Goal: Information Seeking & Learning: Learn about a topic

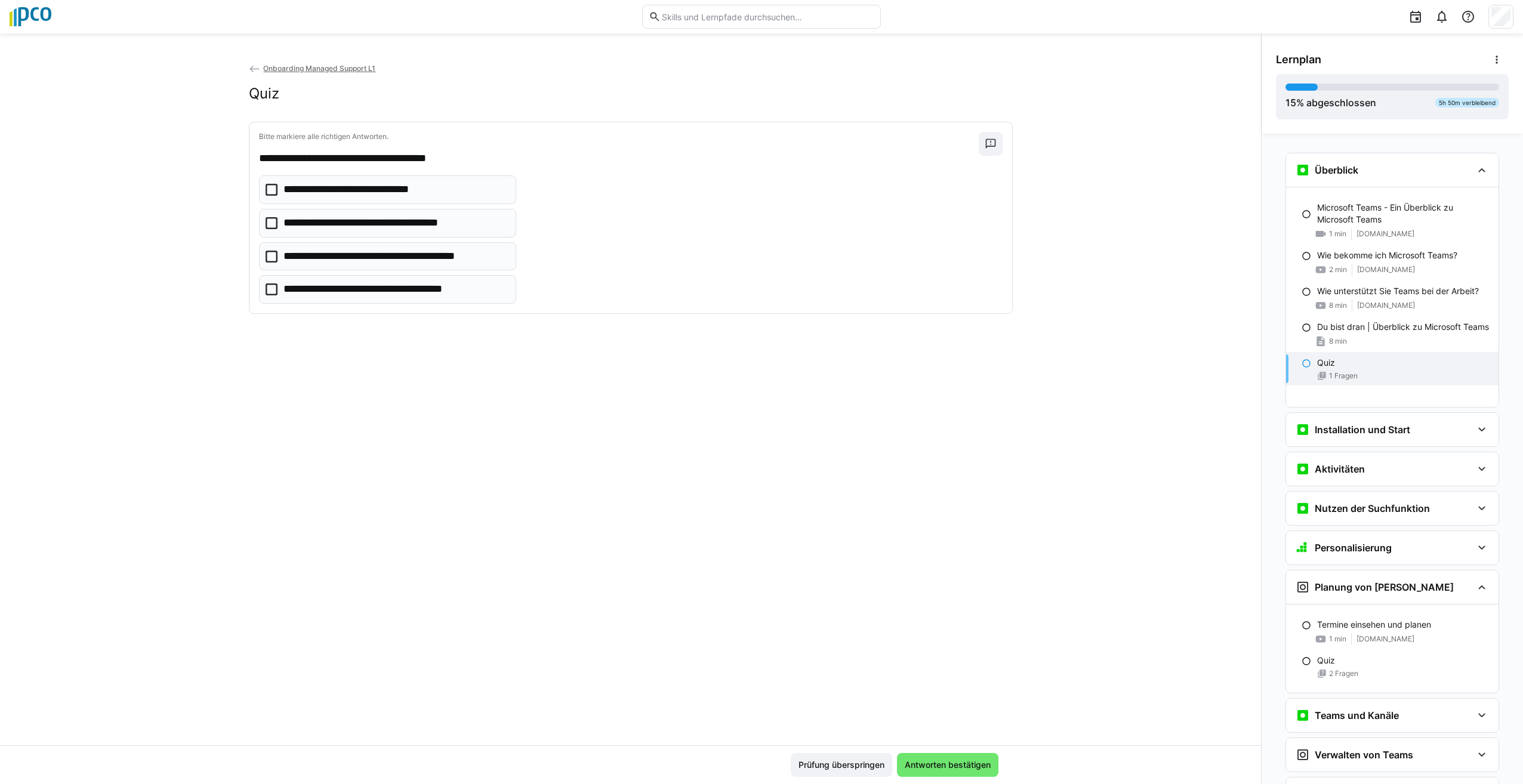
scroll to position [306, 0]
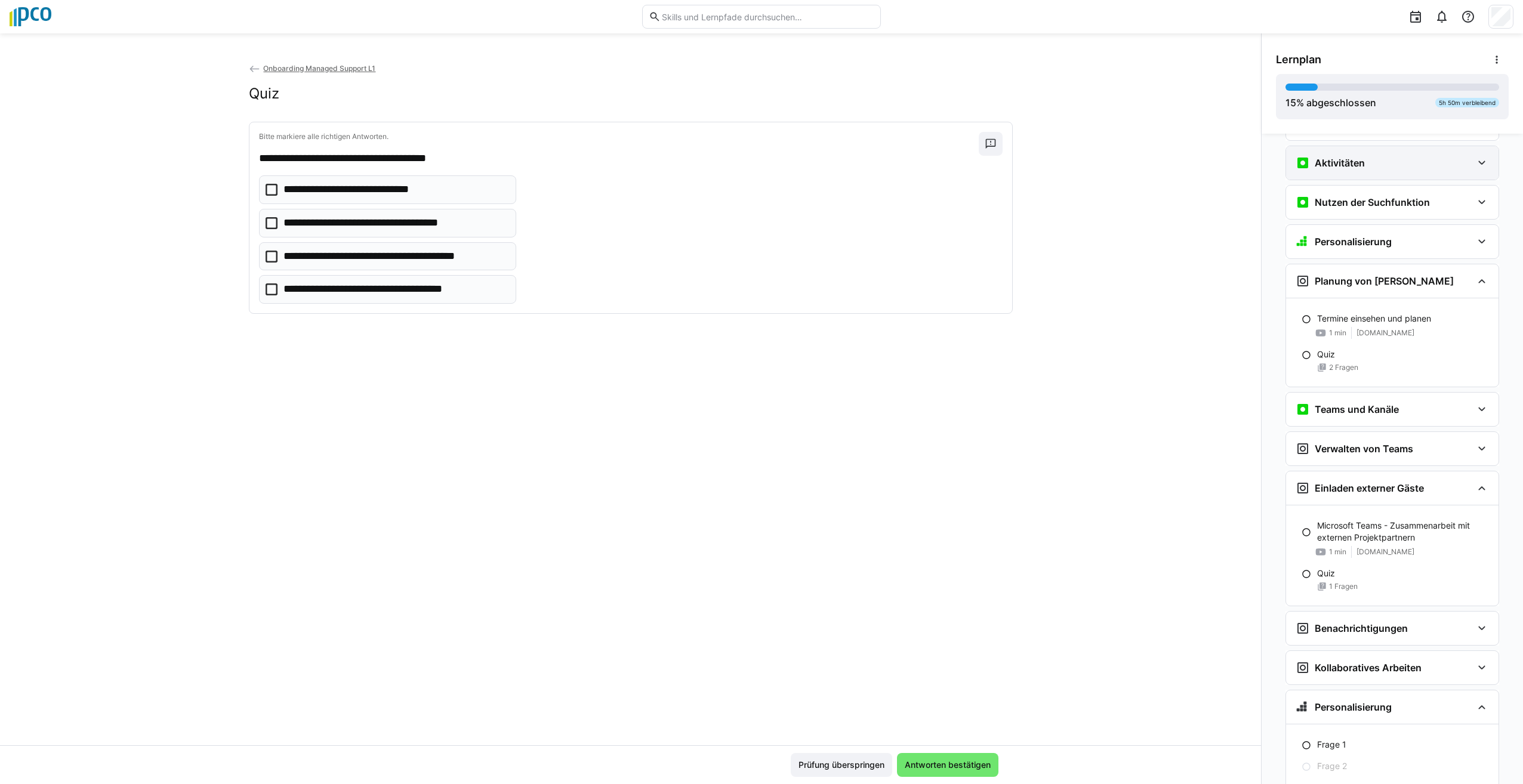
click at [1481, 164] on eds-icon at bounding box center [1482, 163] width 15 height 15
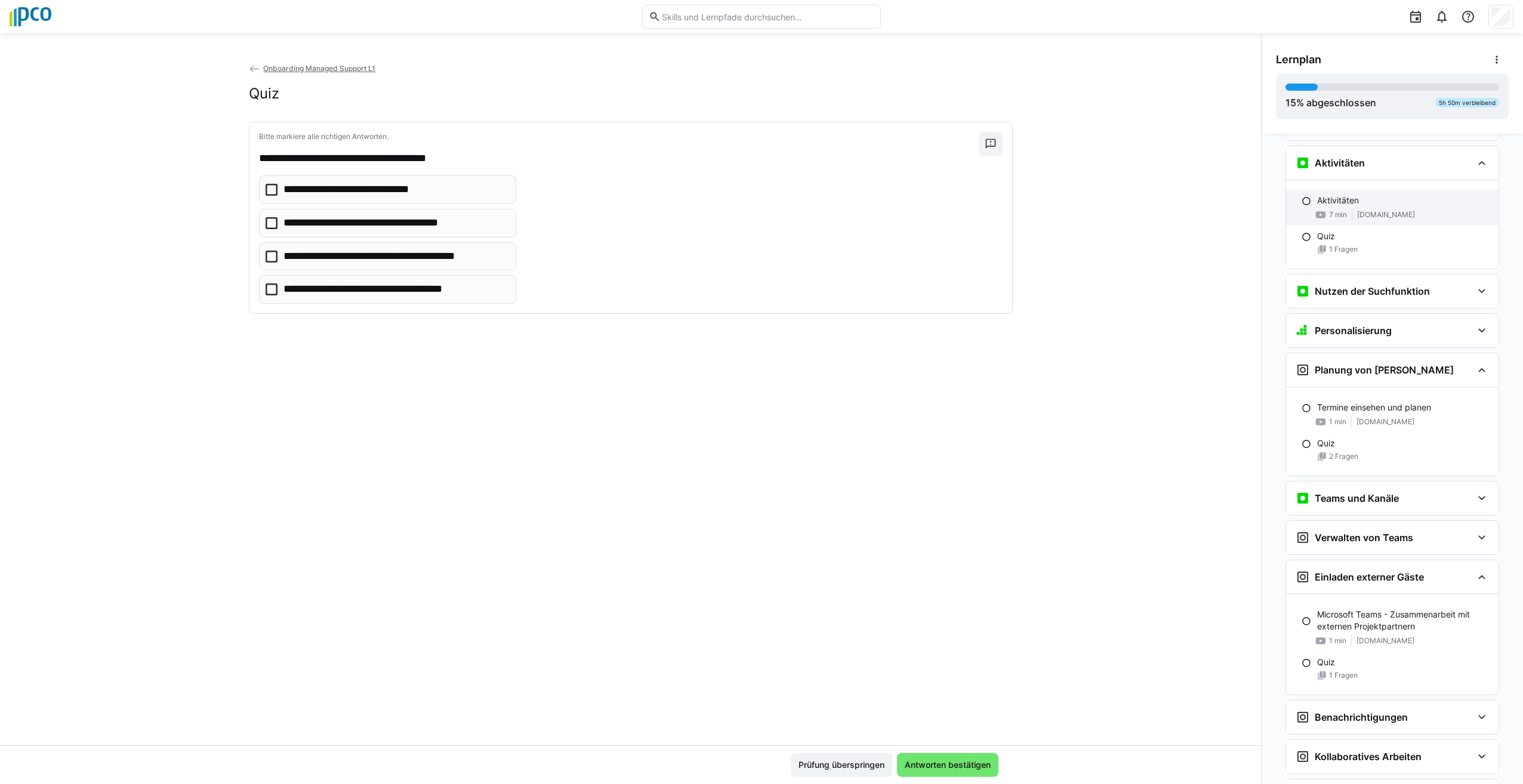
click at [1302, 204] on eds-icon at bounding box center [1307, 201] width 10 height 10
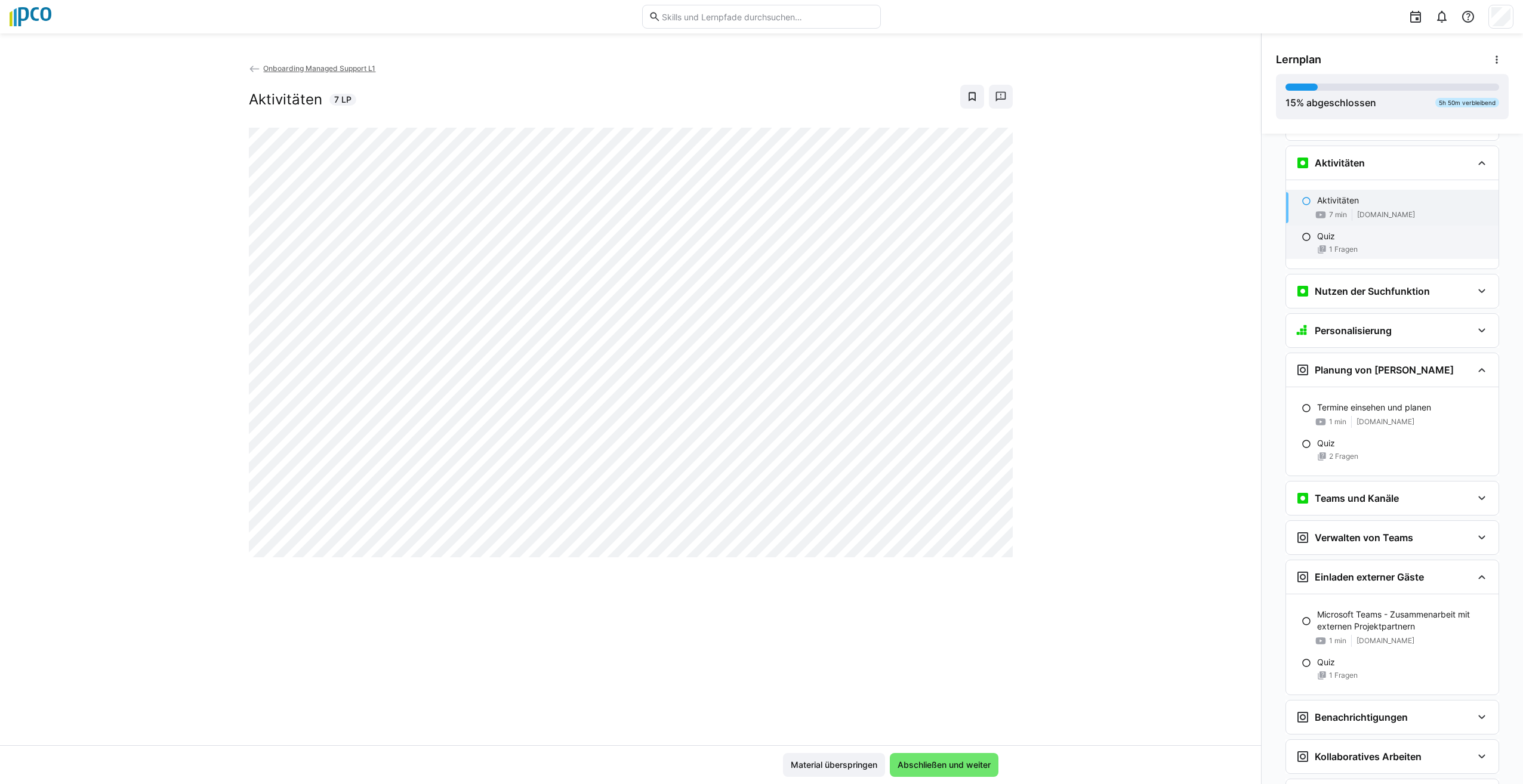
scroll to position [318, 0]
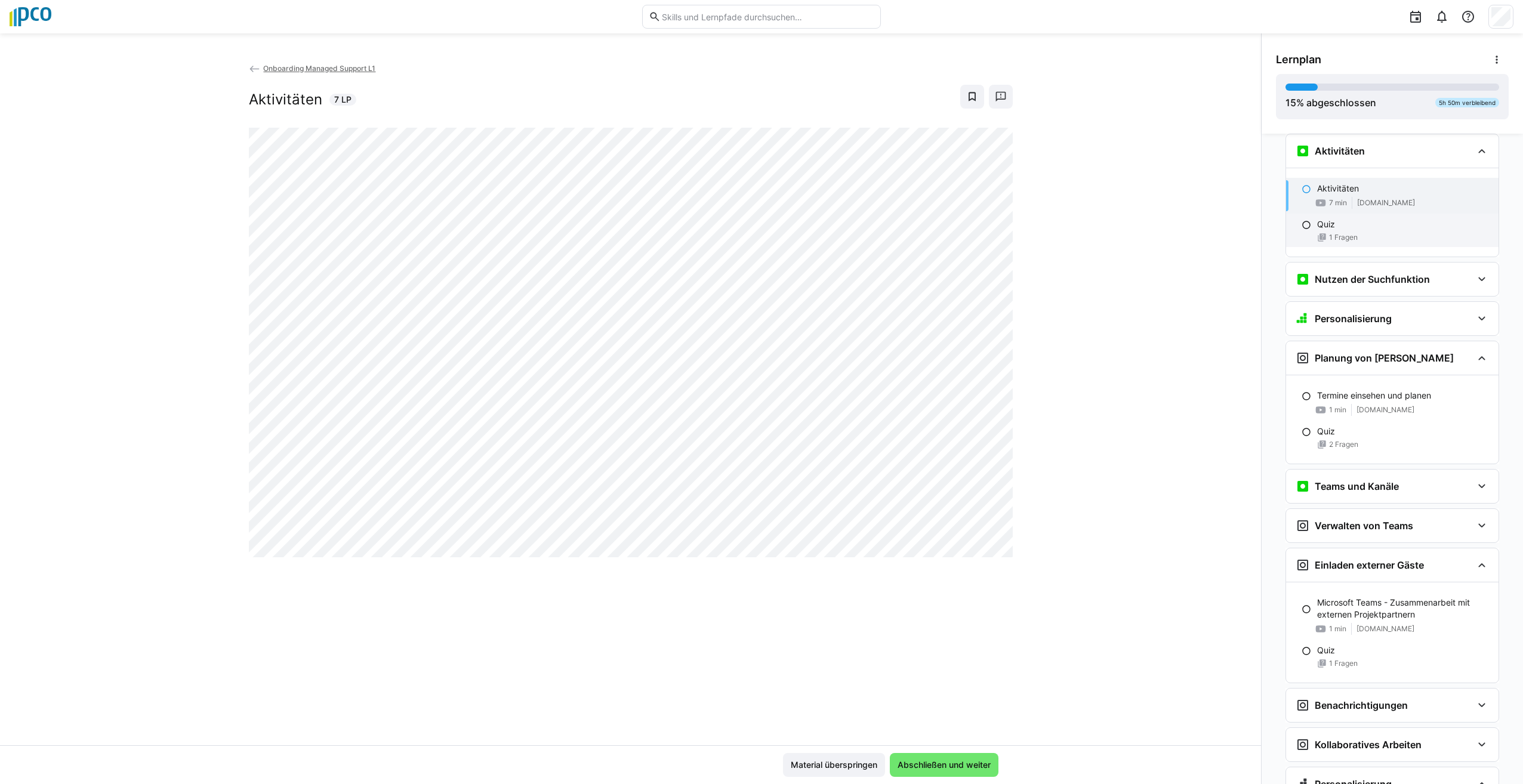
click at [1302, 225] on eds-icon at bounding box center [1307, 225] width 10 height 10
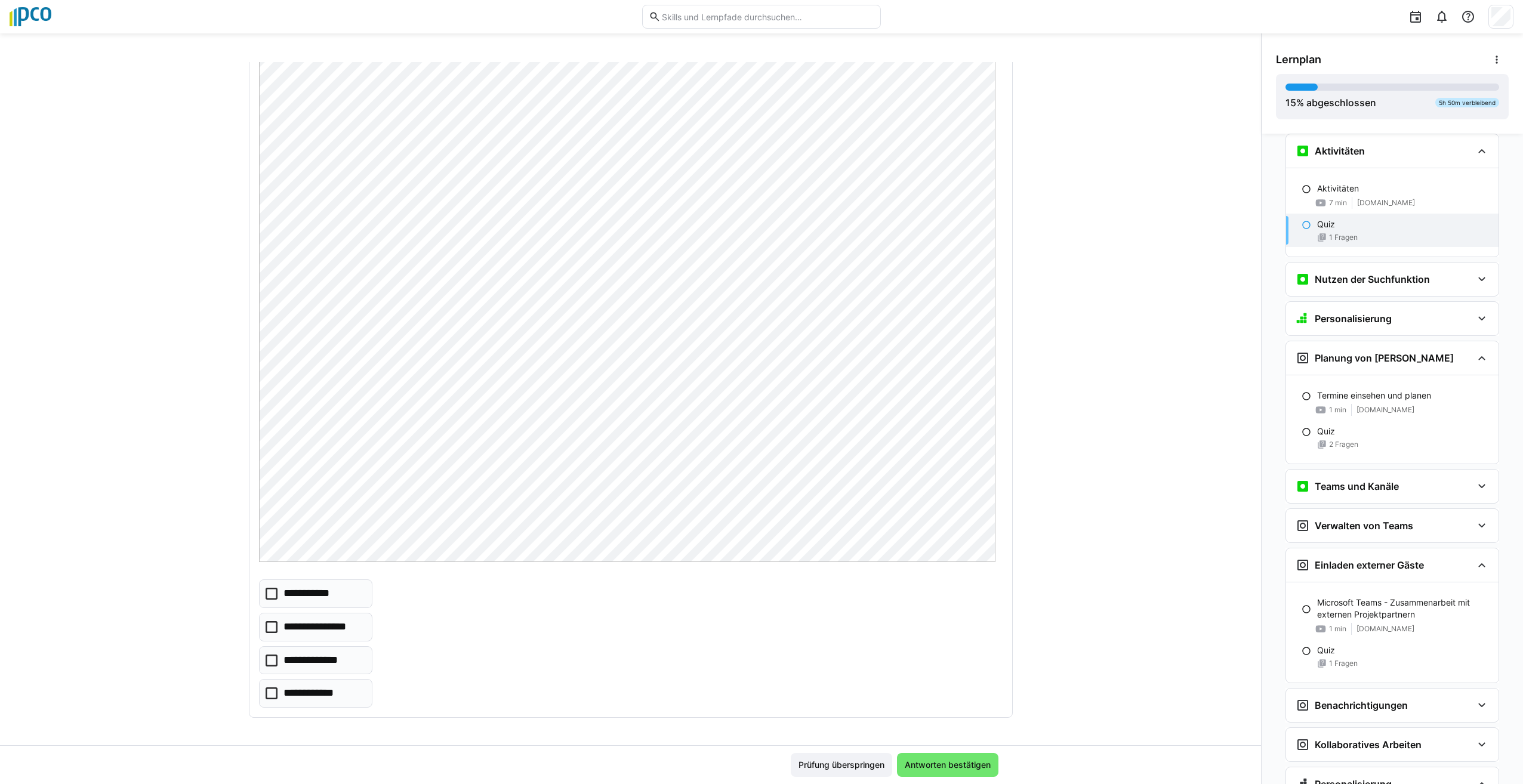
scroll to position [297, 0]
click at [267, 696] on icon at bounding box center [272, 693] width 12 height 12
click at [977, 768] on span "Antworten bestätigen" at bounding box center [948, 765] width 90 height 12
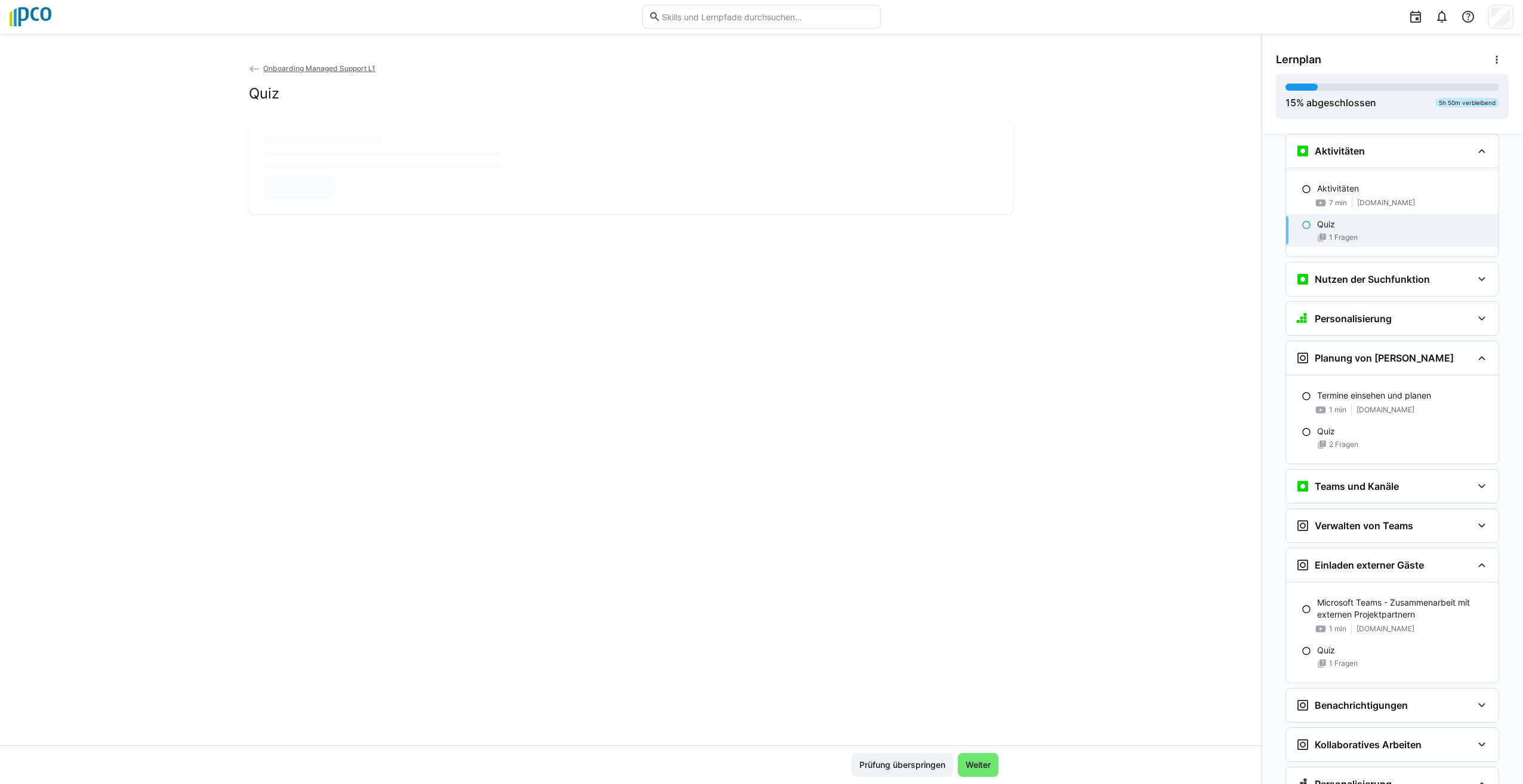
scroll to position [0, 0]
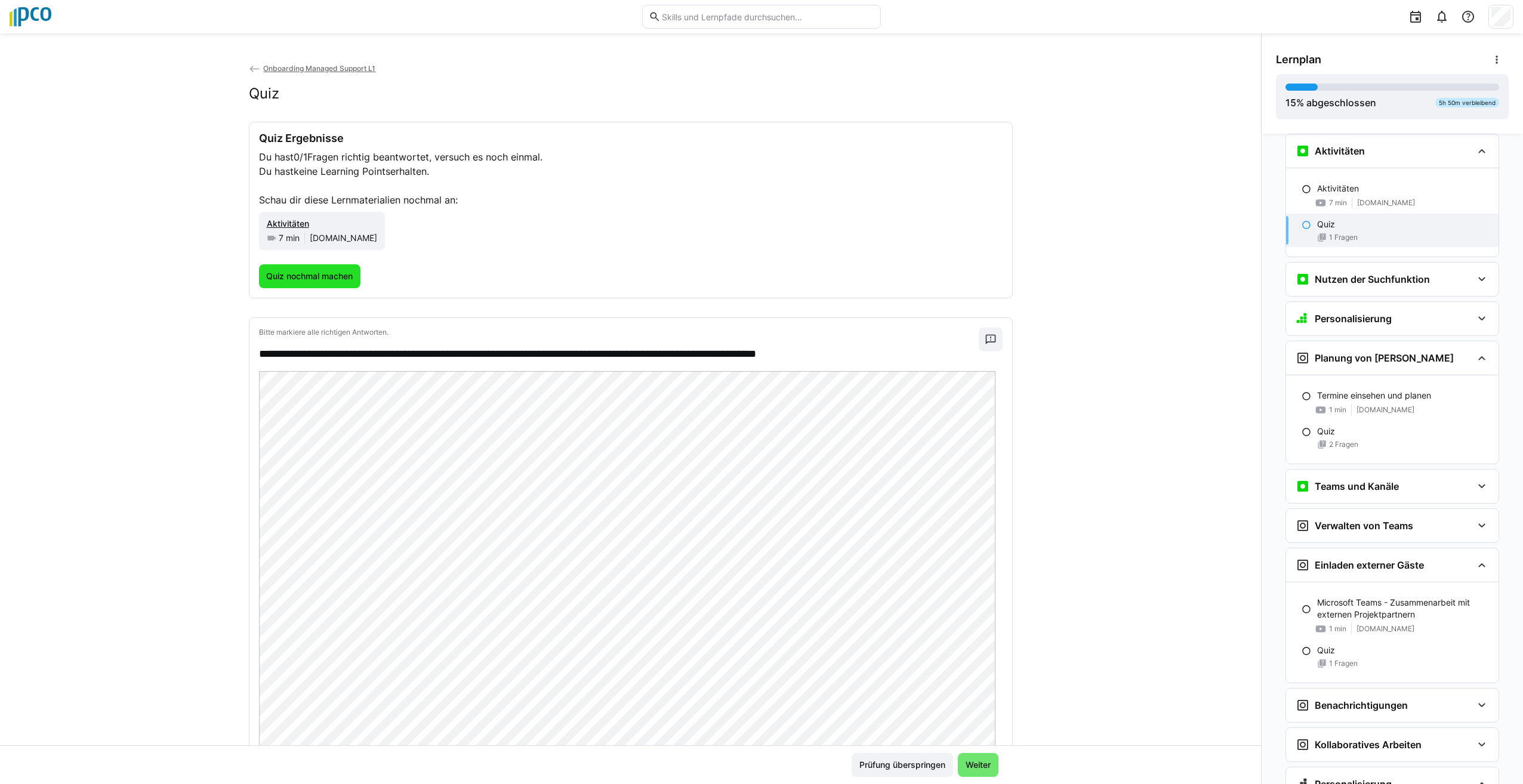
click at [299, 281] on span "Quiz nochmal machen" at bounding box center [309, 276] width 90 height 12
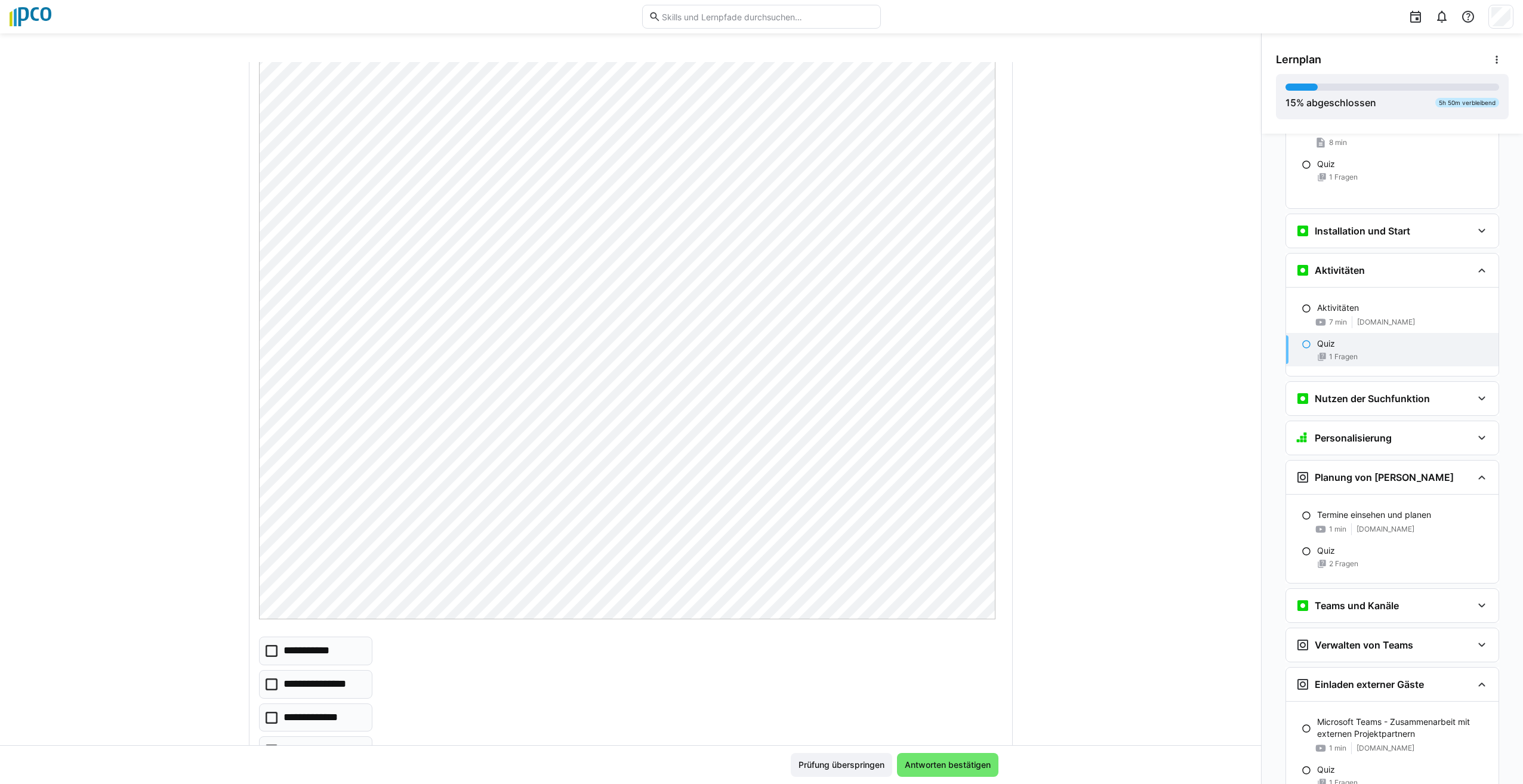
scroll to position [297, 0]
click at [265, 594] on icon at bounding box center [272, 593] width 12 height 12
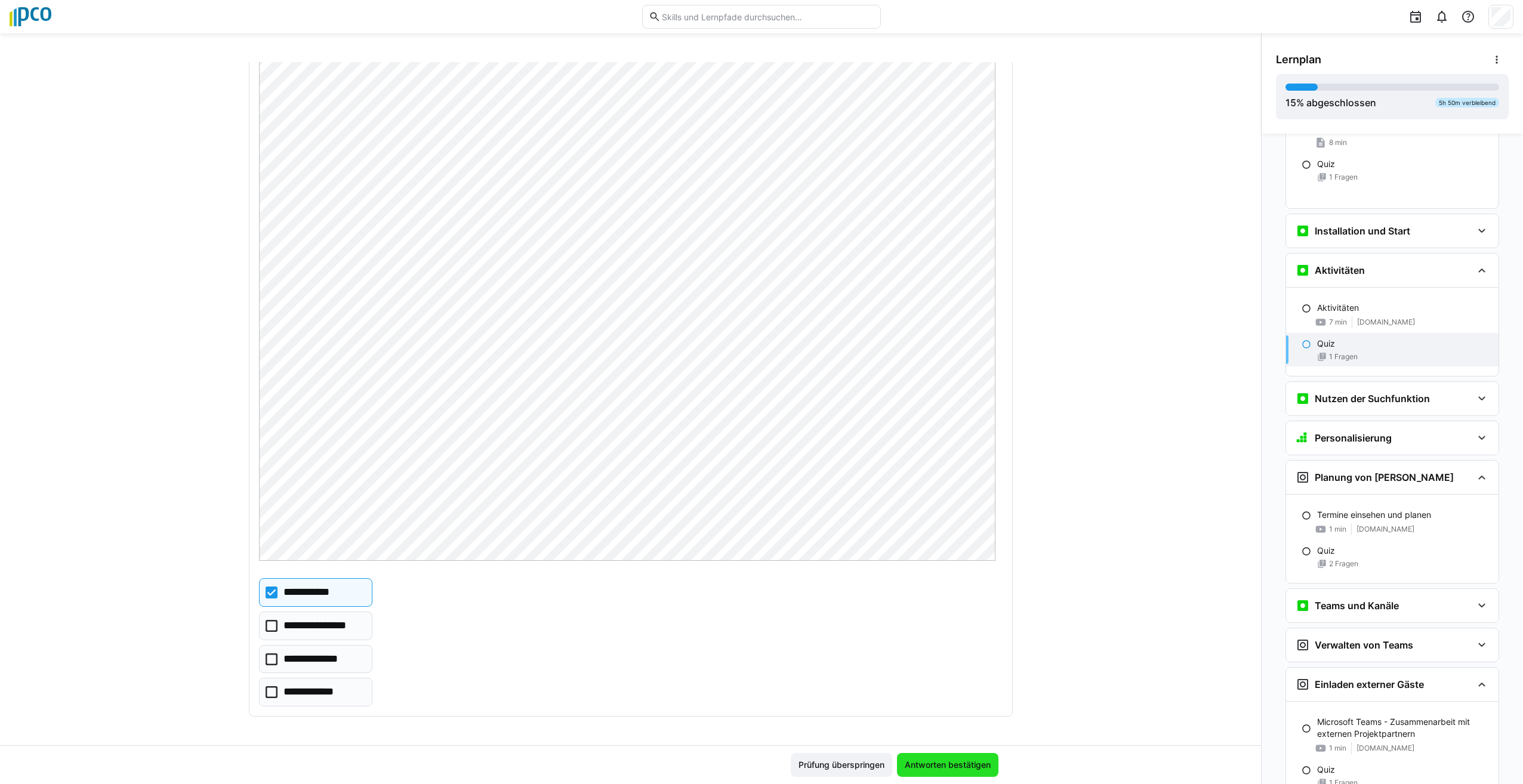
click at [942, 772] on span "Antworten bestätigen" at bounding box center [947, 765] width 101 height 24
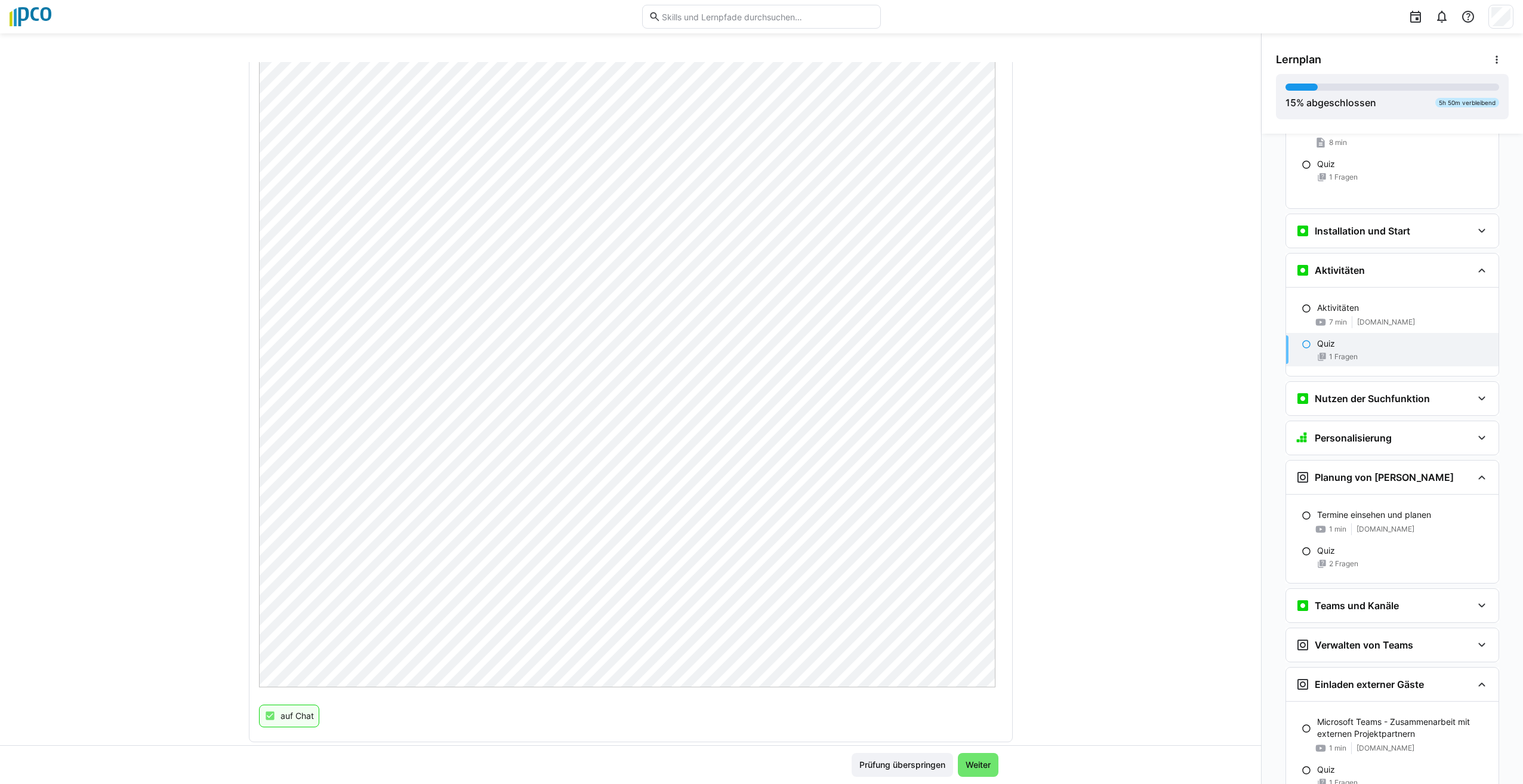
scroll to position [321, 0]
click at [296, 697] on div "auf Chat" at bounding box center [289, 690] width 61 height 22
click at [982, 758] on span "Weiter" at bounding box center [978, 765] width 41 height 24
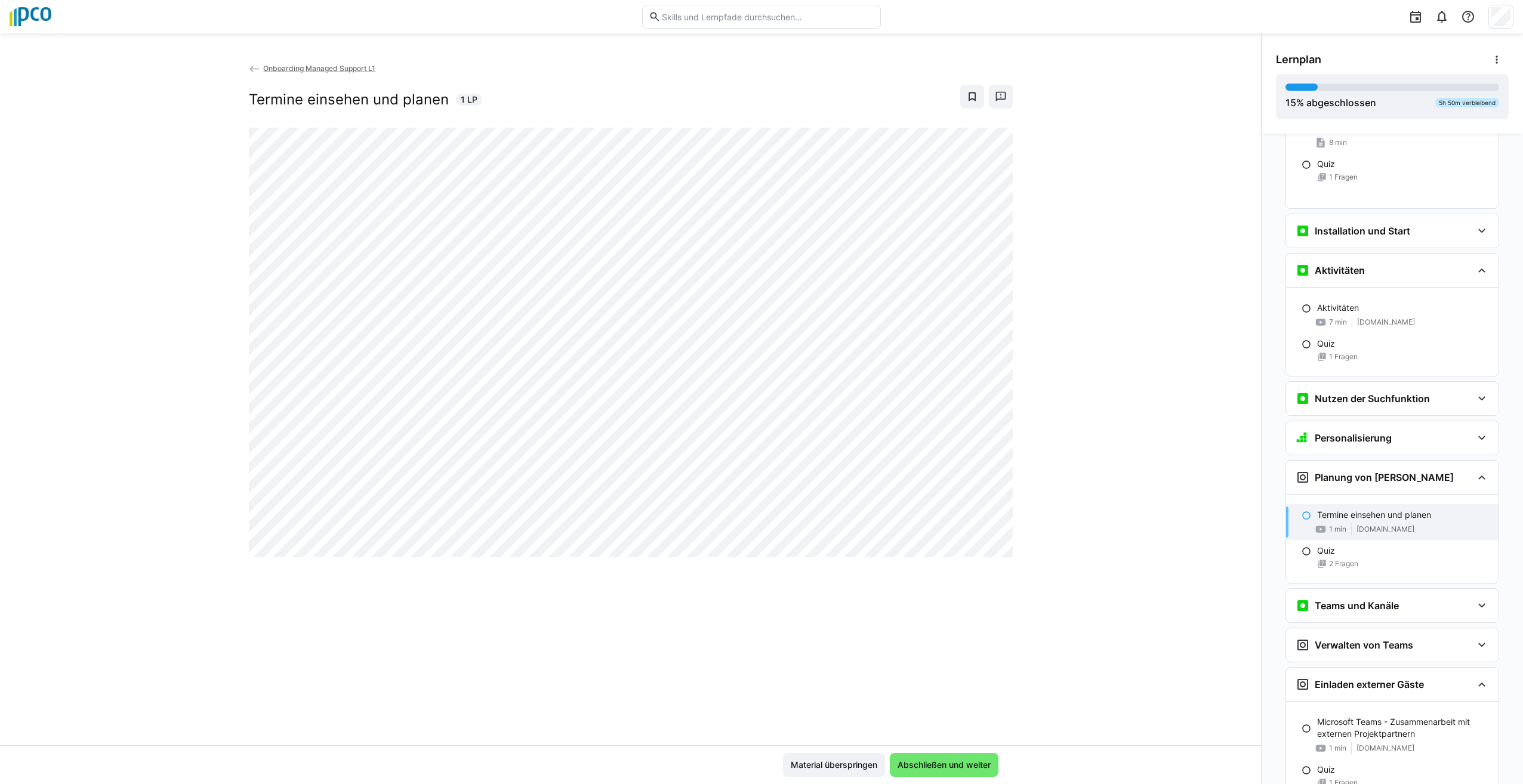
scroll to position [521, 0]
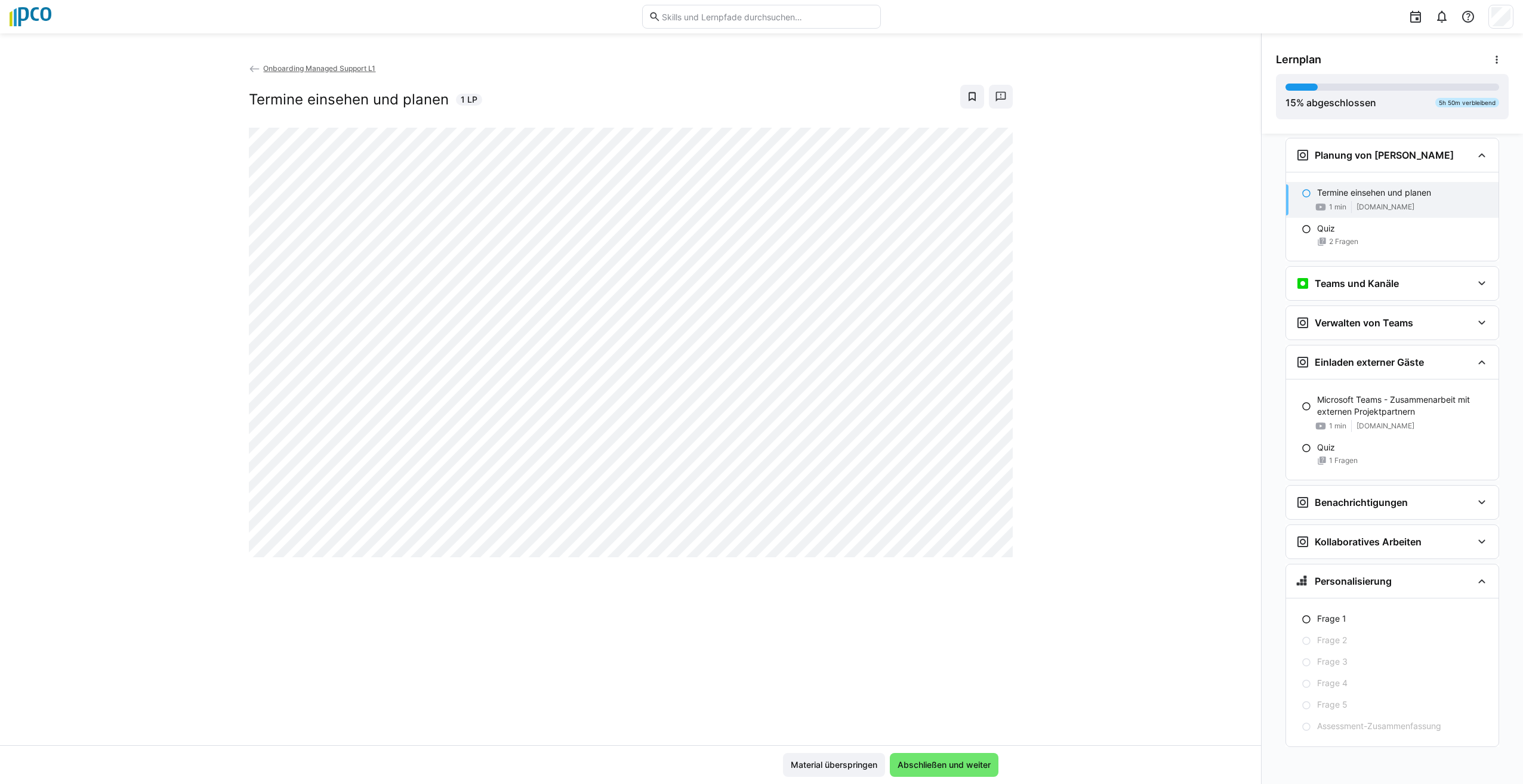
click at [987, 777] on div "Material überspringen Abschließen und weiter" at bounding box center [630, 765] width 1261 height 39
click at [976, 762] on span "Abschließen und weiter" at bounding box center [944, 765] width 97 height 12
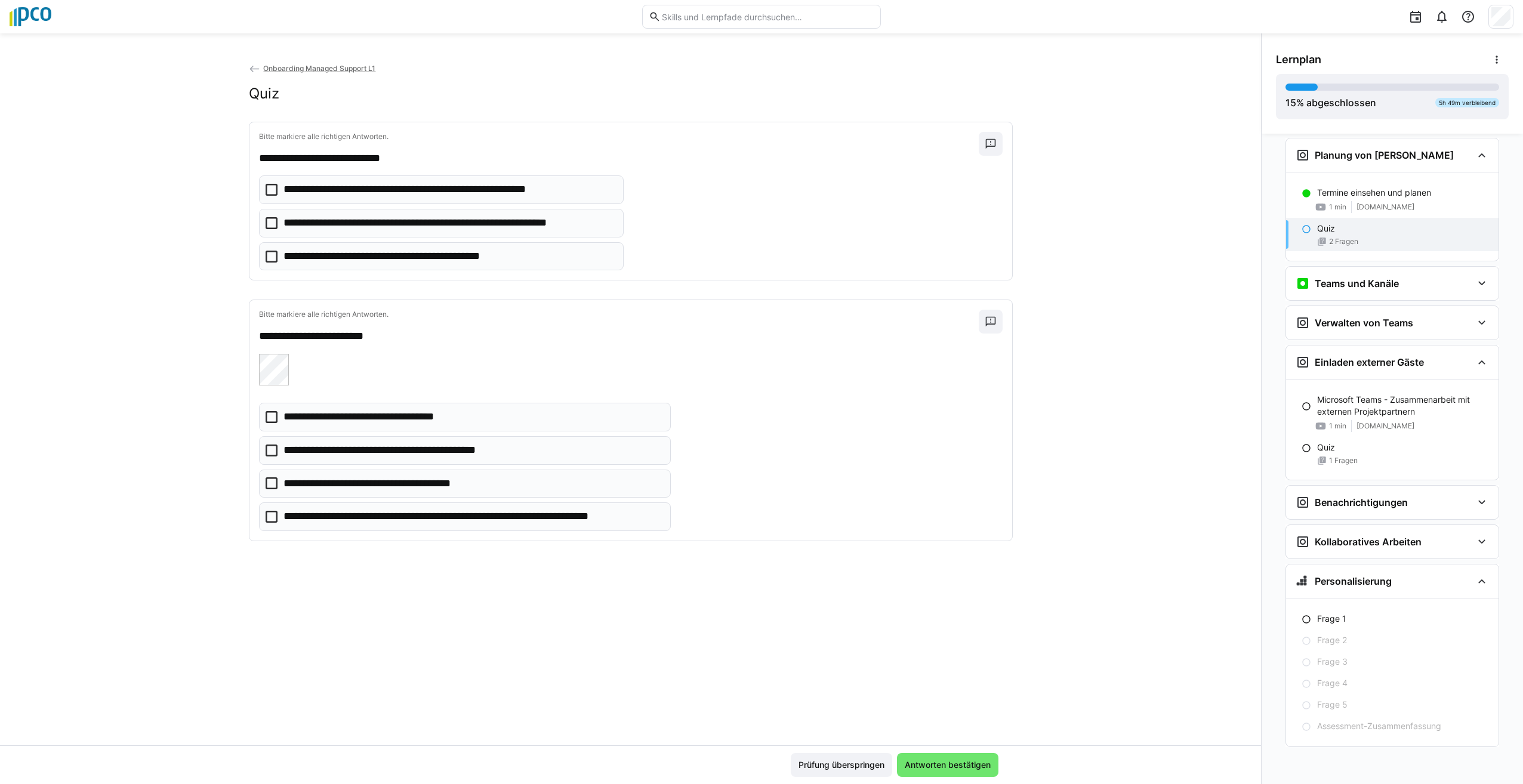
click at [266, 190] on icon at bounding box center [272, 190] width 12 height 12
drag, startPoint x: 270, startPoint y: 418, endPoint x: 283, endPoint y: 419, distance: 13.0
click at [271, 418] on icon at bounding box center [272, 417] width 12 height 12
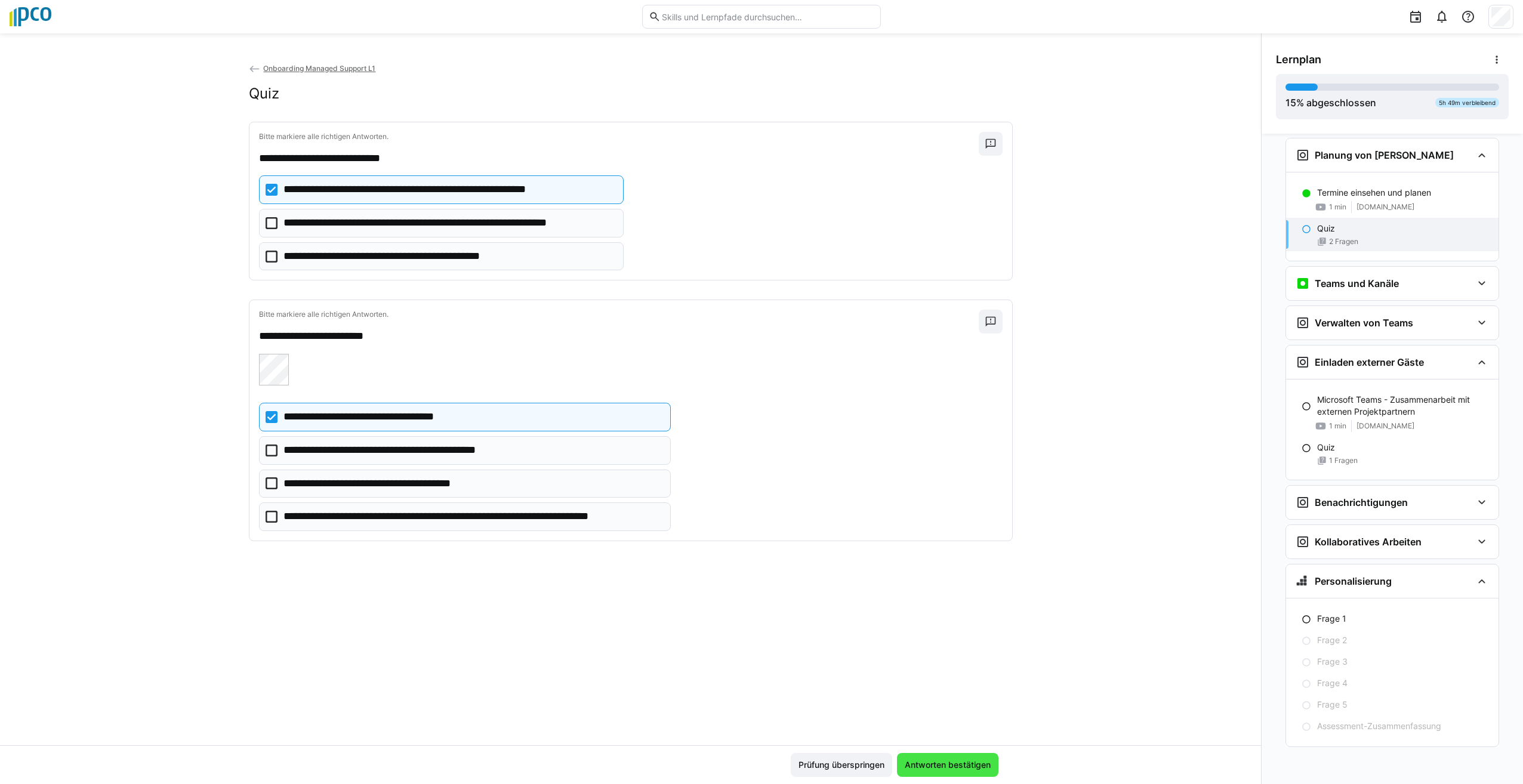
click at [927, 762] on span "Antworten bestätigen" at bounding box center [948, 765] width 90 height 12
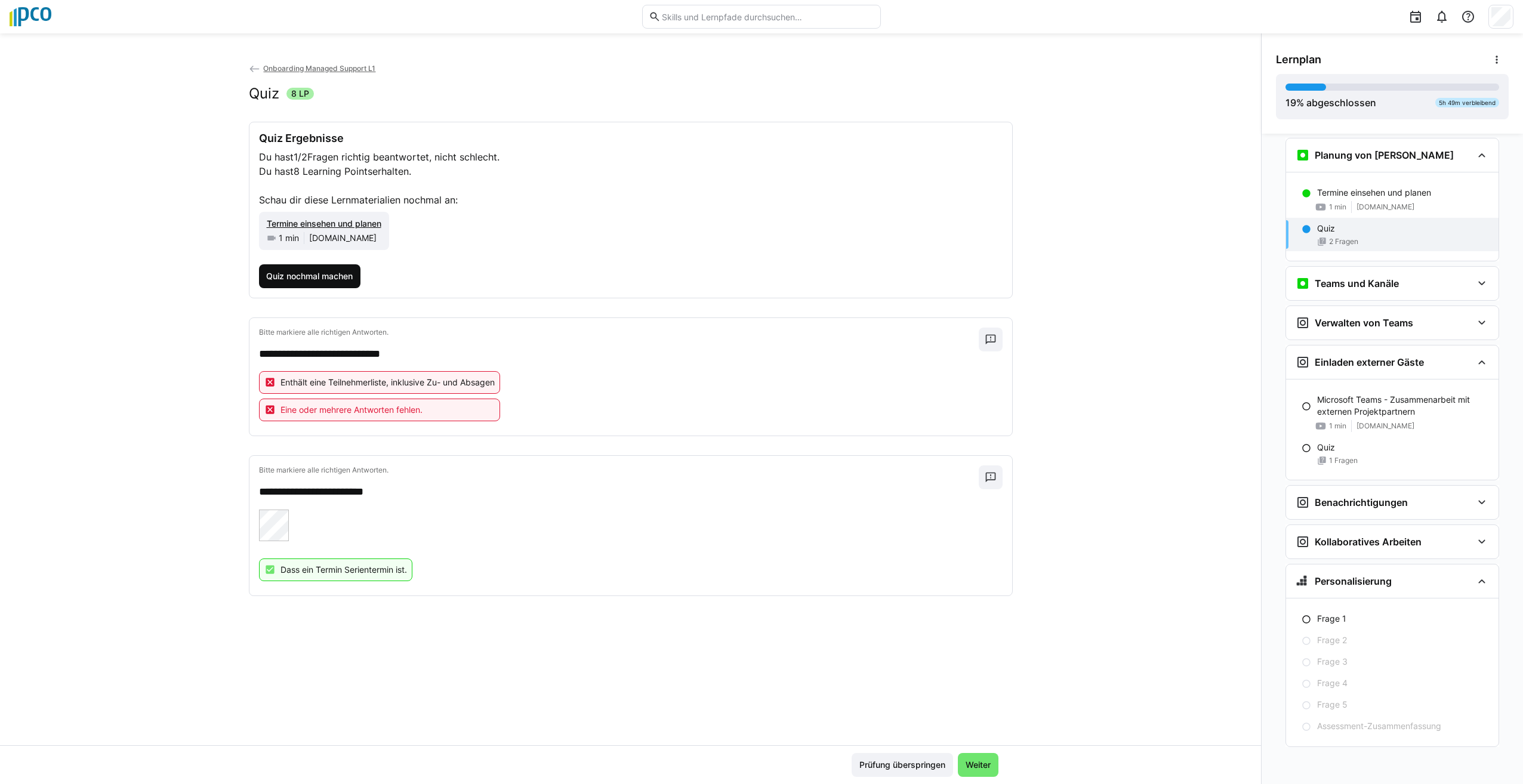
click at [302, 278] on span "Quiz nochmal machen" at bounding box center [309, 276] width 90 height 12
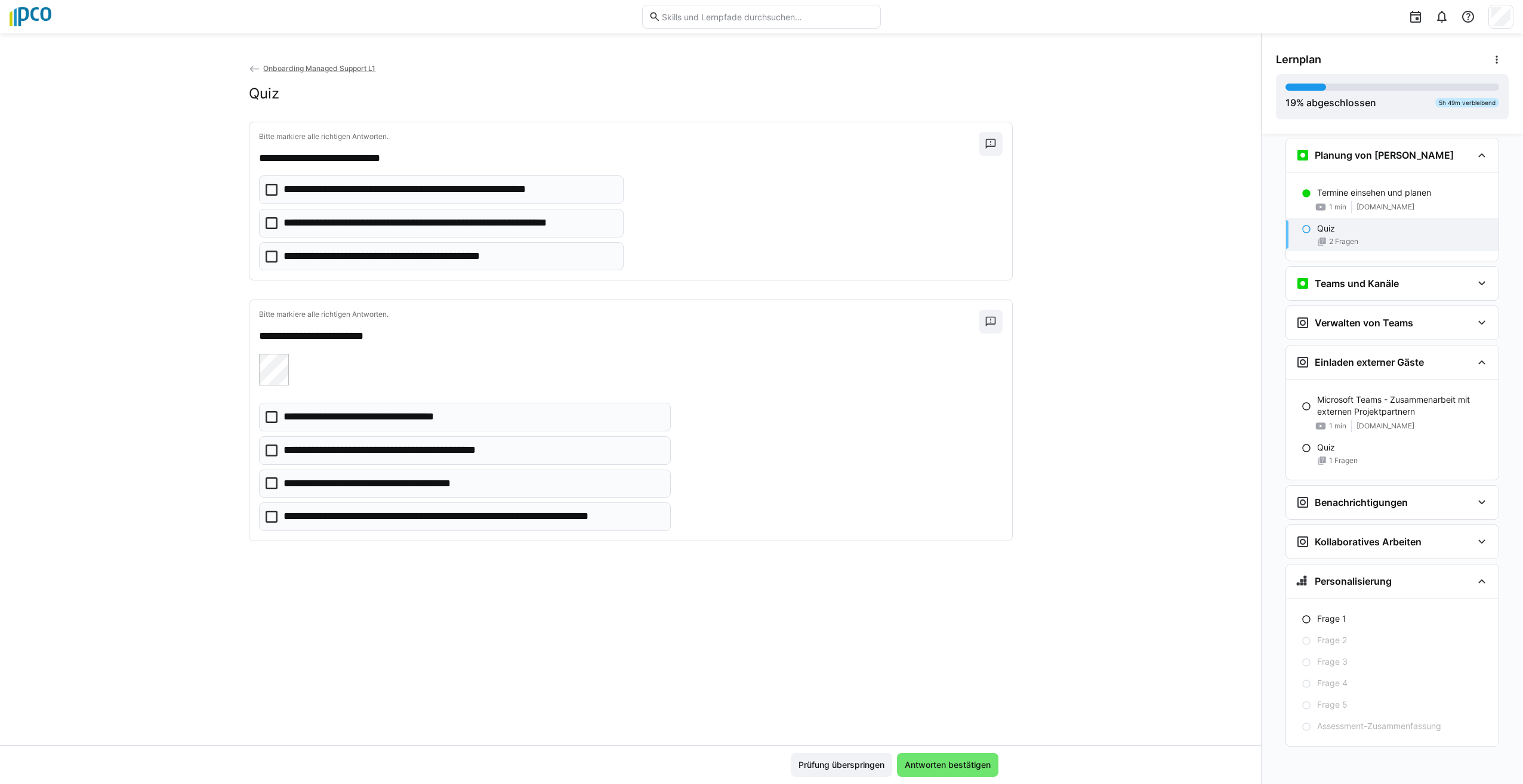
click at [265, 188] on icon at bounding box center [272, 190] width 12 height 12
click at [265, 253] on icon at bounding box center [272, 257] width 12 height 12
click at [936, 759] on span "Antworten bestätigen" at bounding box center [948, 765] width 90 height 12
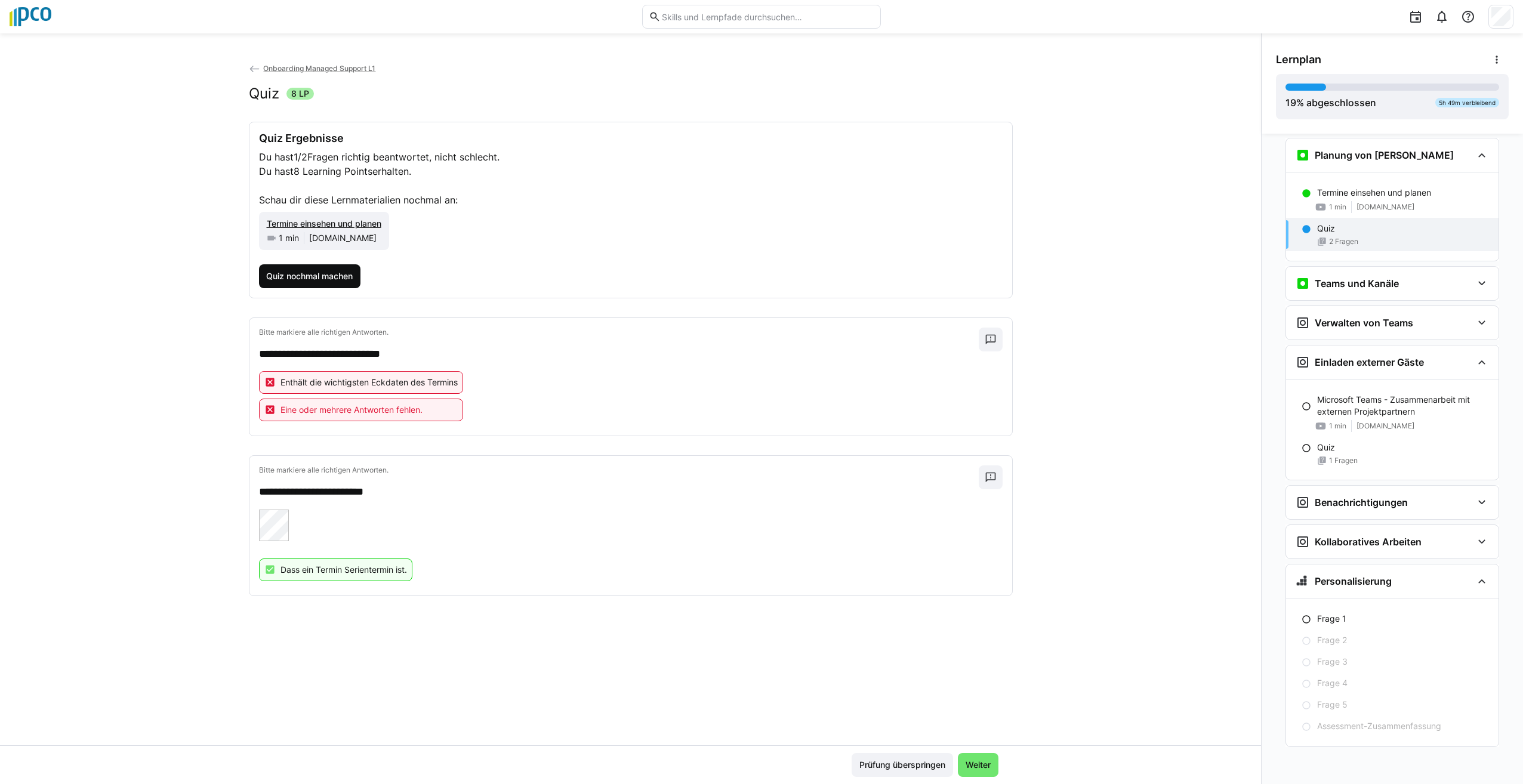
click at [292, 279] on span "Quiz nochmal machen" at bounding box center [309, 276] width 90 height 12
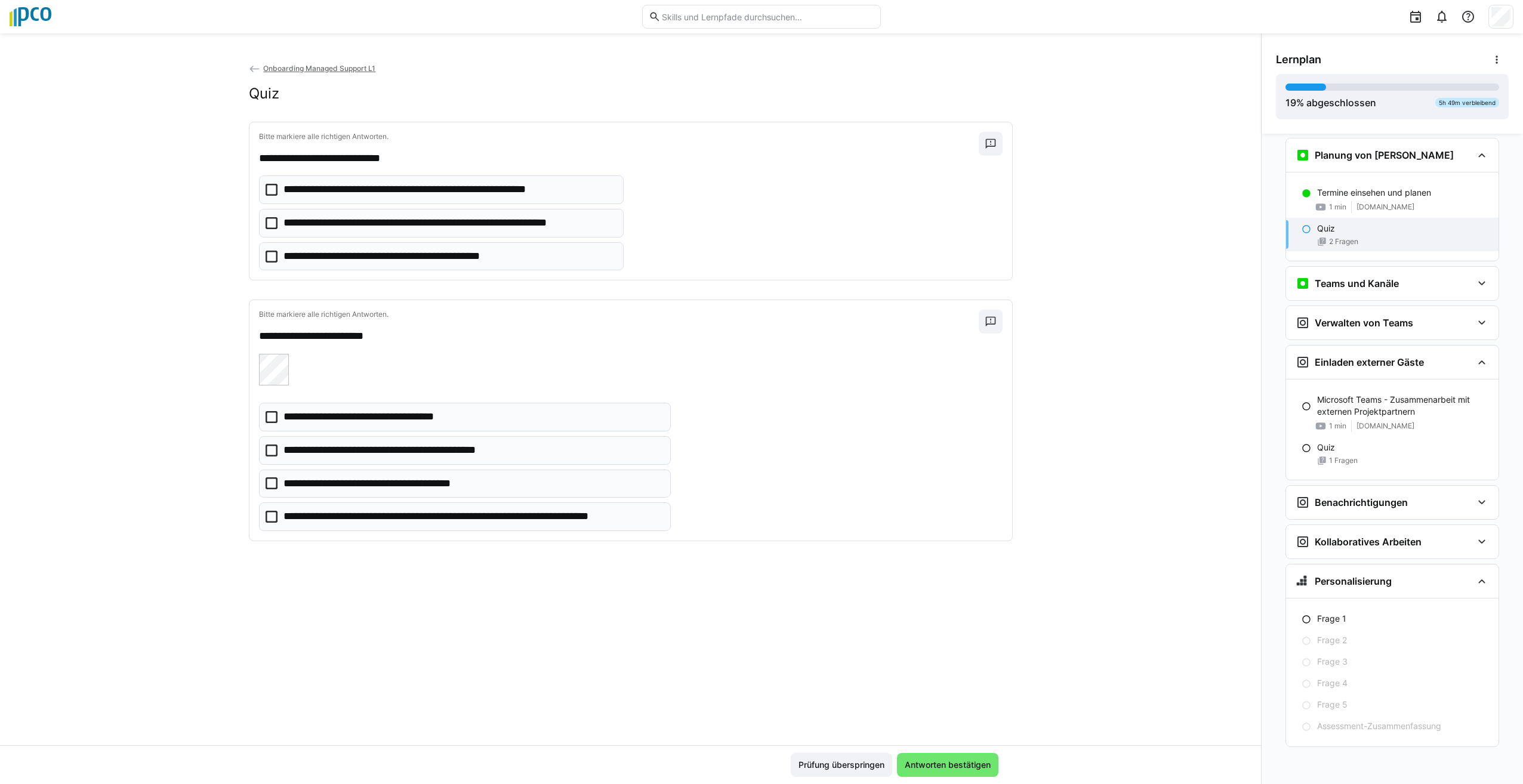
click at [271, 222] on icon at bounding box center [272, 223] width 12 height 12
click at [970, 764] on span "Antworten bestätigen" at bounding box center [948, 765] width 90 height 12
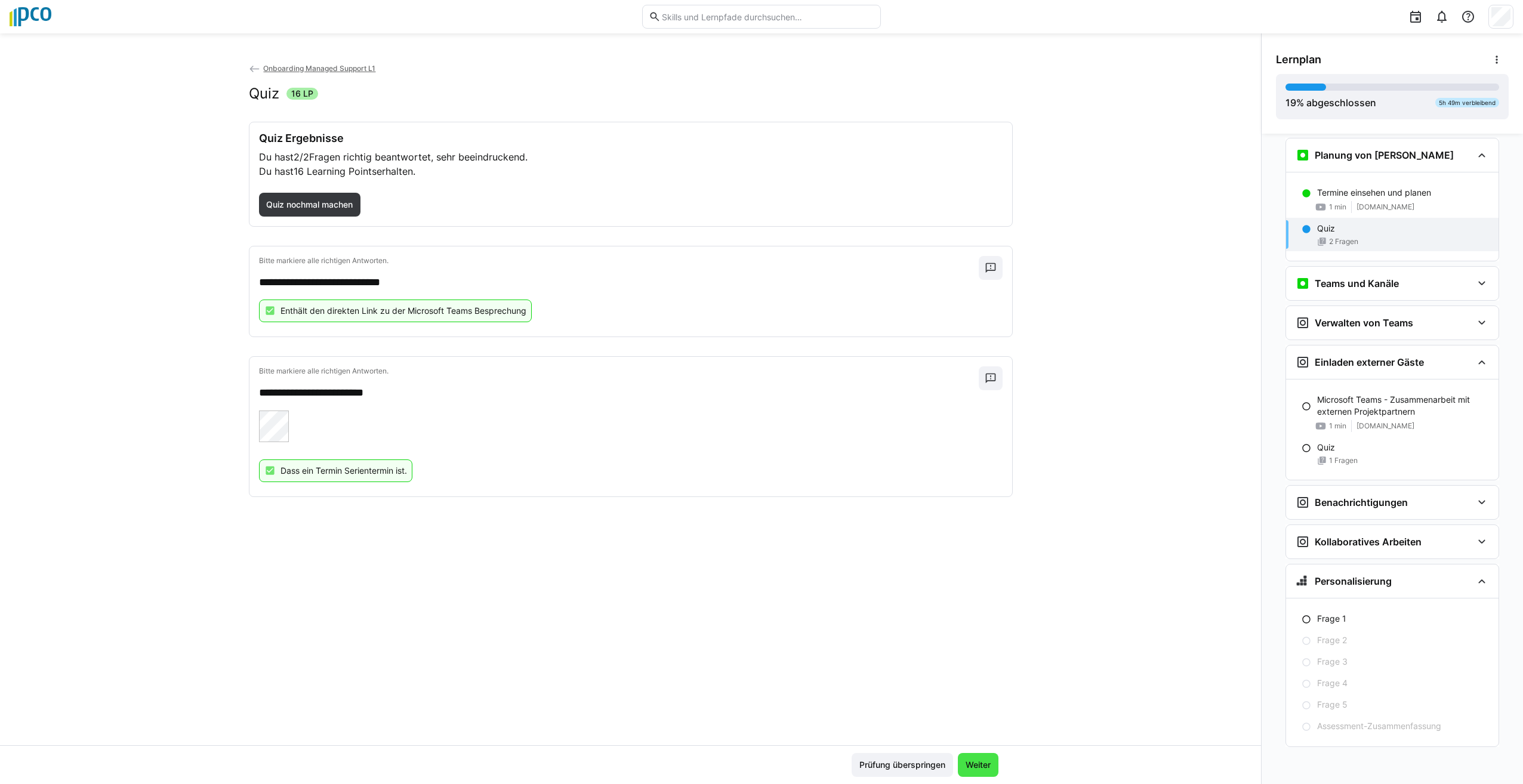
click at [971, 768] on span "Weiter" at bounding box center [978, 765] width 28 height 12
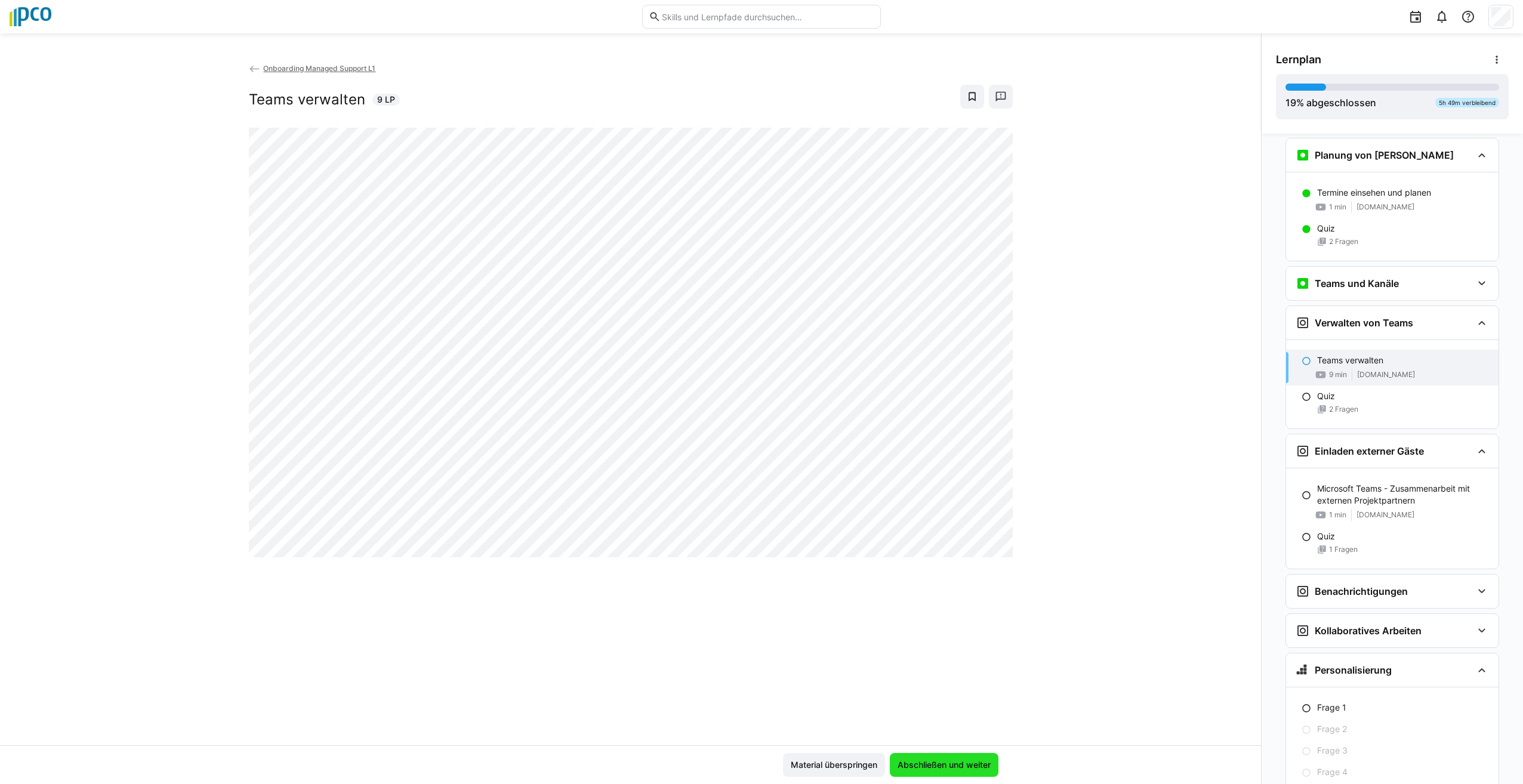
click at [962, 765] on span "Abschließen und weiter" at bounding box center [944, 765] width 97 height 12
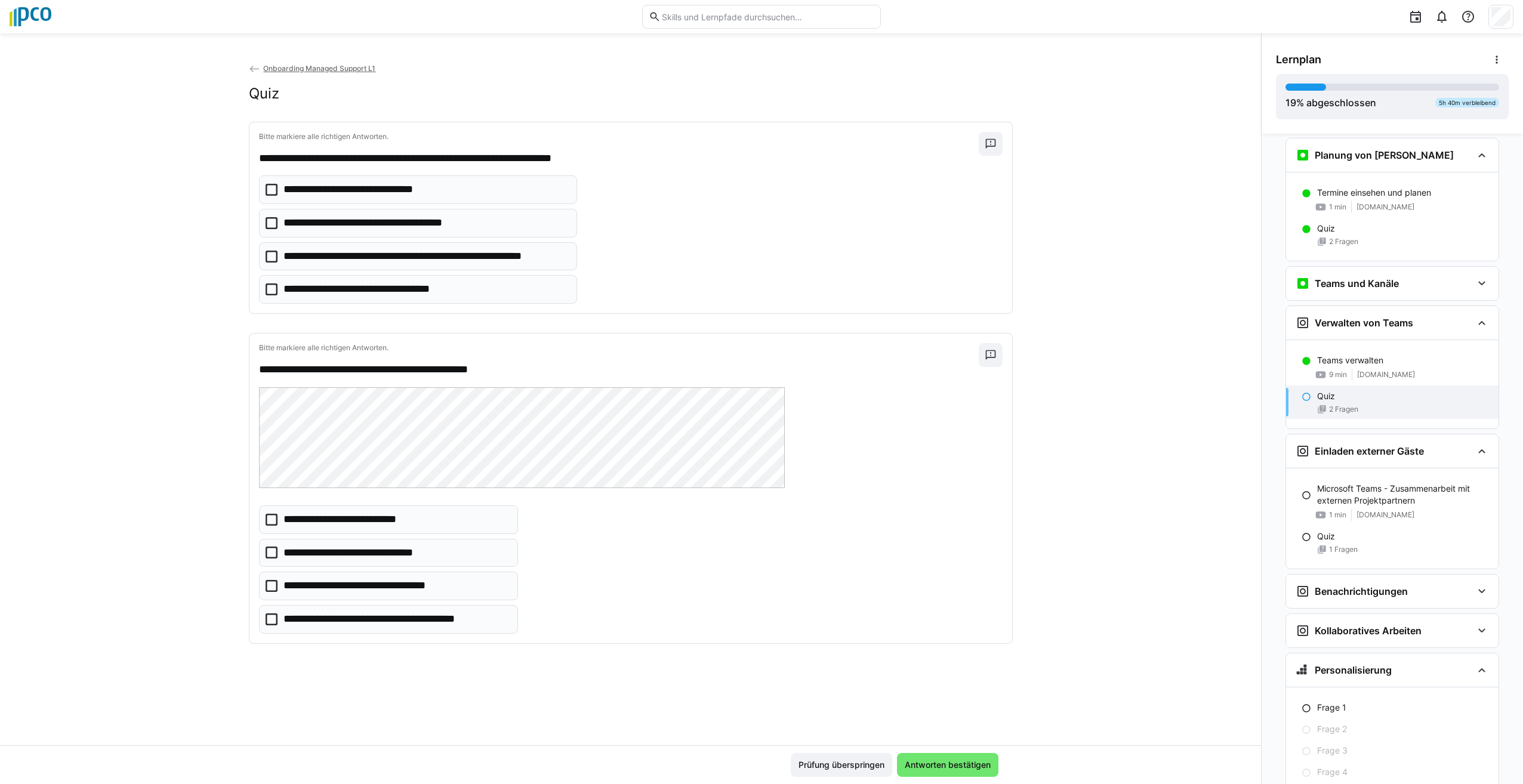
click at [268, 257] on icon at bounding box center [272, 257] width 12 height 12
click at [267, 551] on icon at bounding box center [272, 553] width 12 height 12
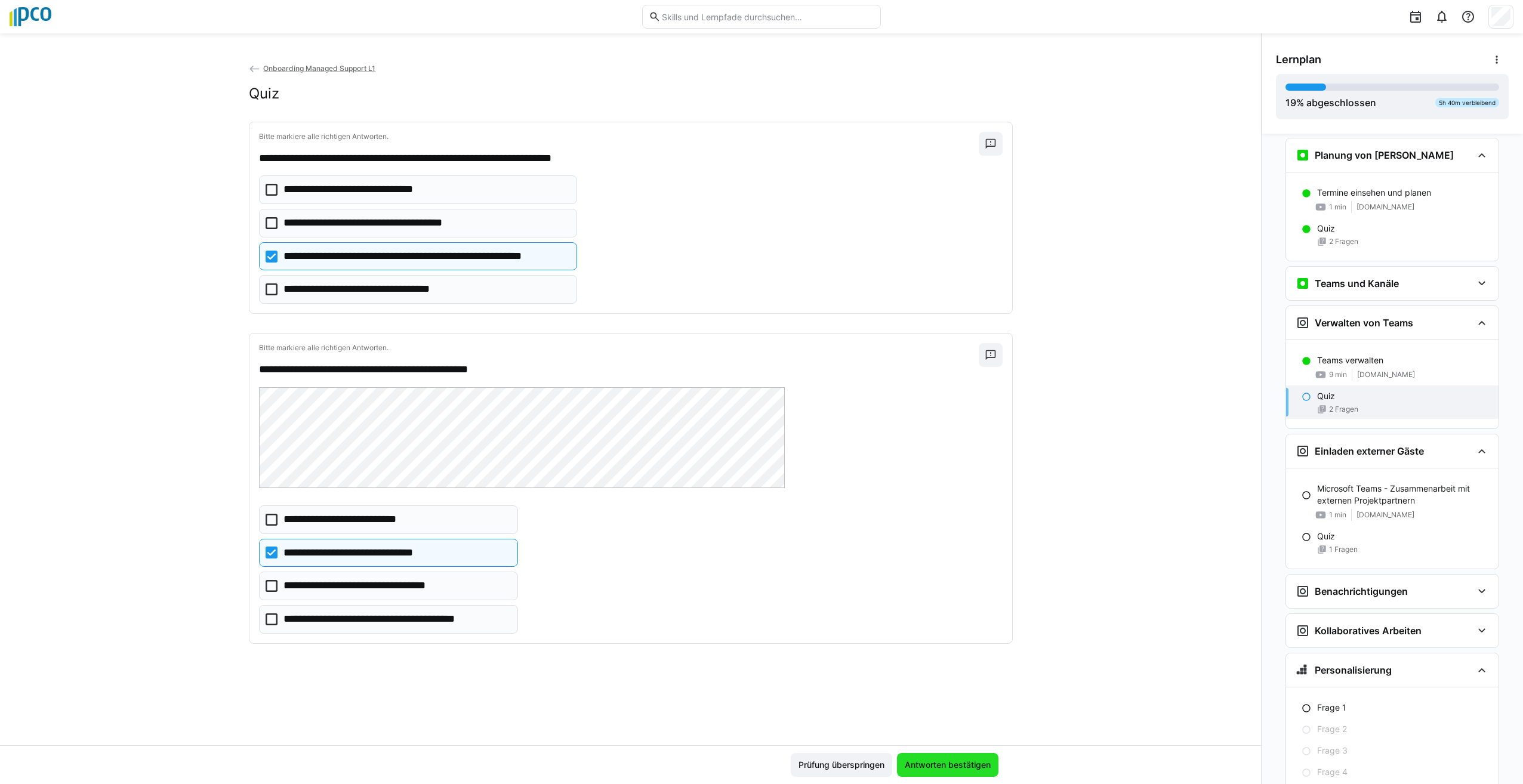
click at [962, 760] on span "Antworten bestätigen" at bounding box center [948, 765] width 90 height 12
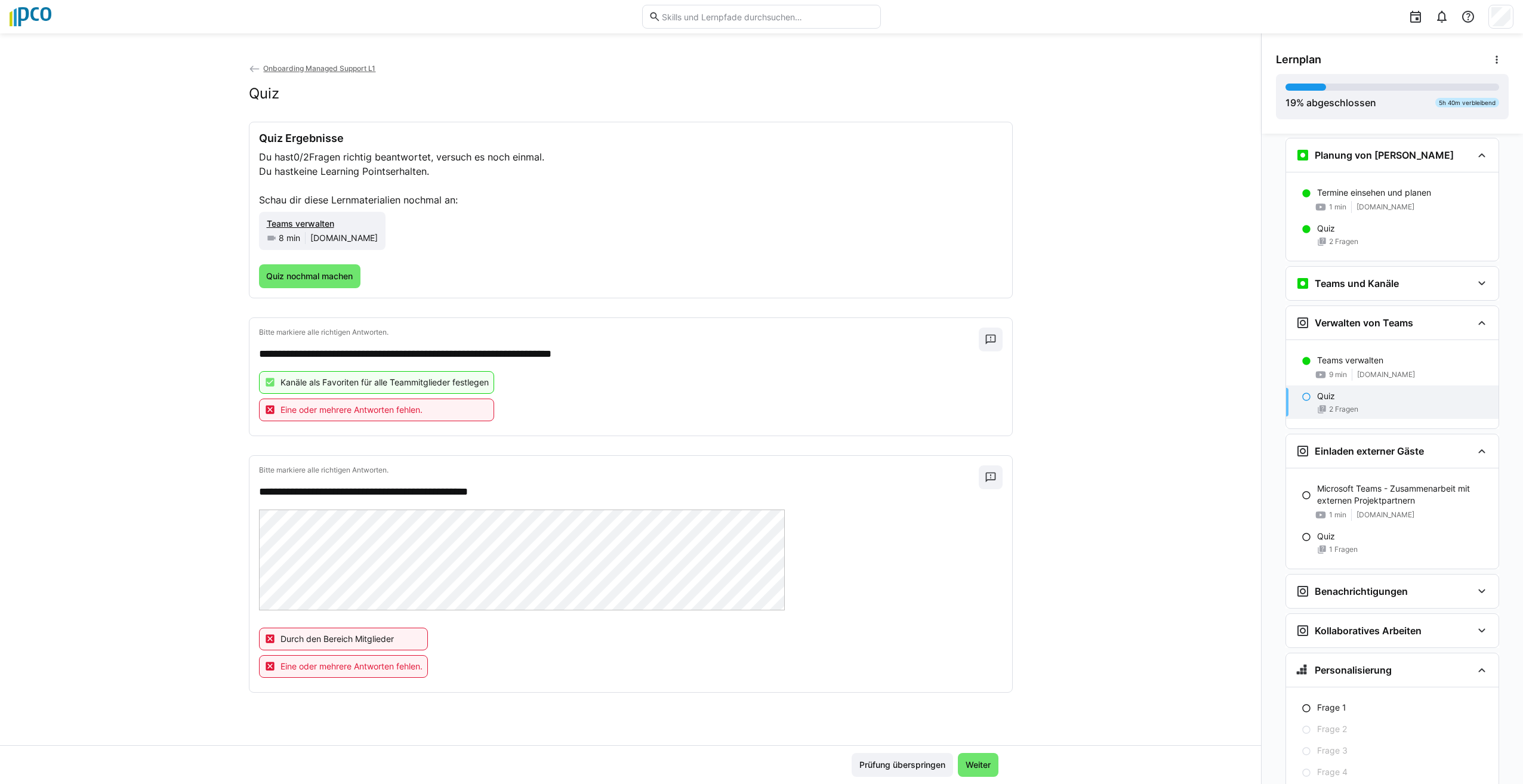
click at [304, 297] on div "Quiz Ergebnisse Du hast 0/2 Fragen richtig beantwortet, versuch es noch einmal.…" at bounding box center [631, 210] width 764 height 176
click at [314, 271] on span "Quiz nochmal machen" at bounding box center [309, 276] width 90 height 12
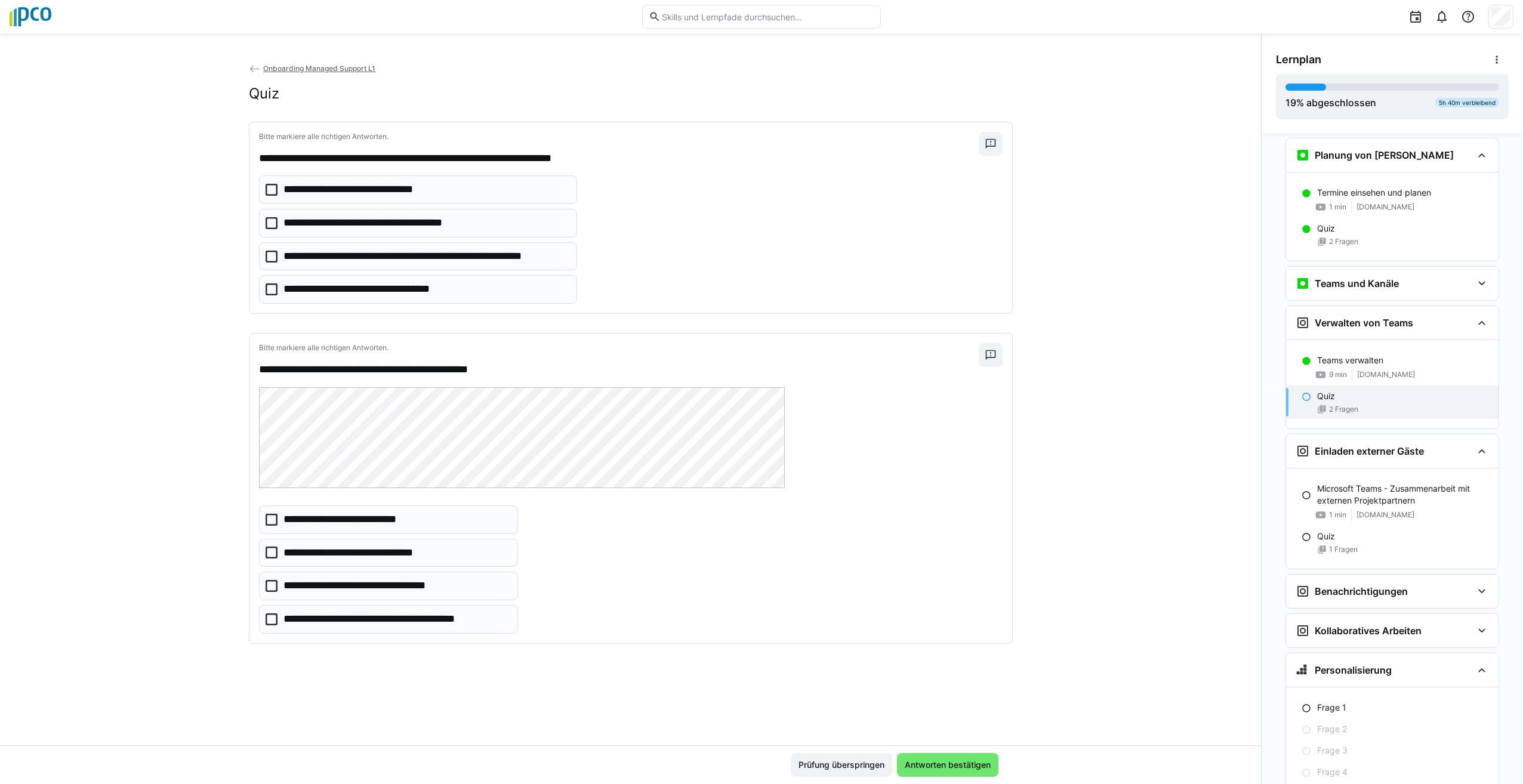
click at [265, 259] on icon at bounding box center [272, 257] width 12 height 12
click at [268, 519] on icon at bounding box center [272, 520] width 12 height 12
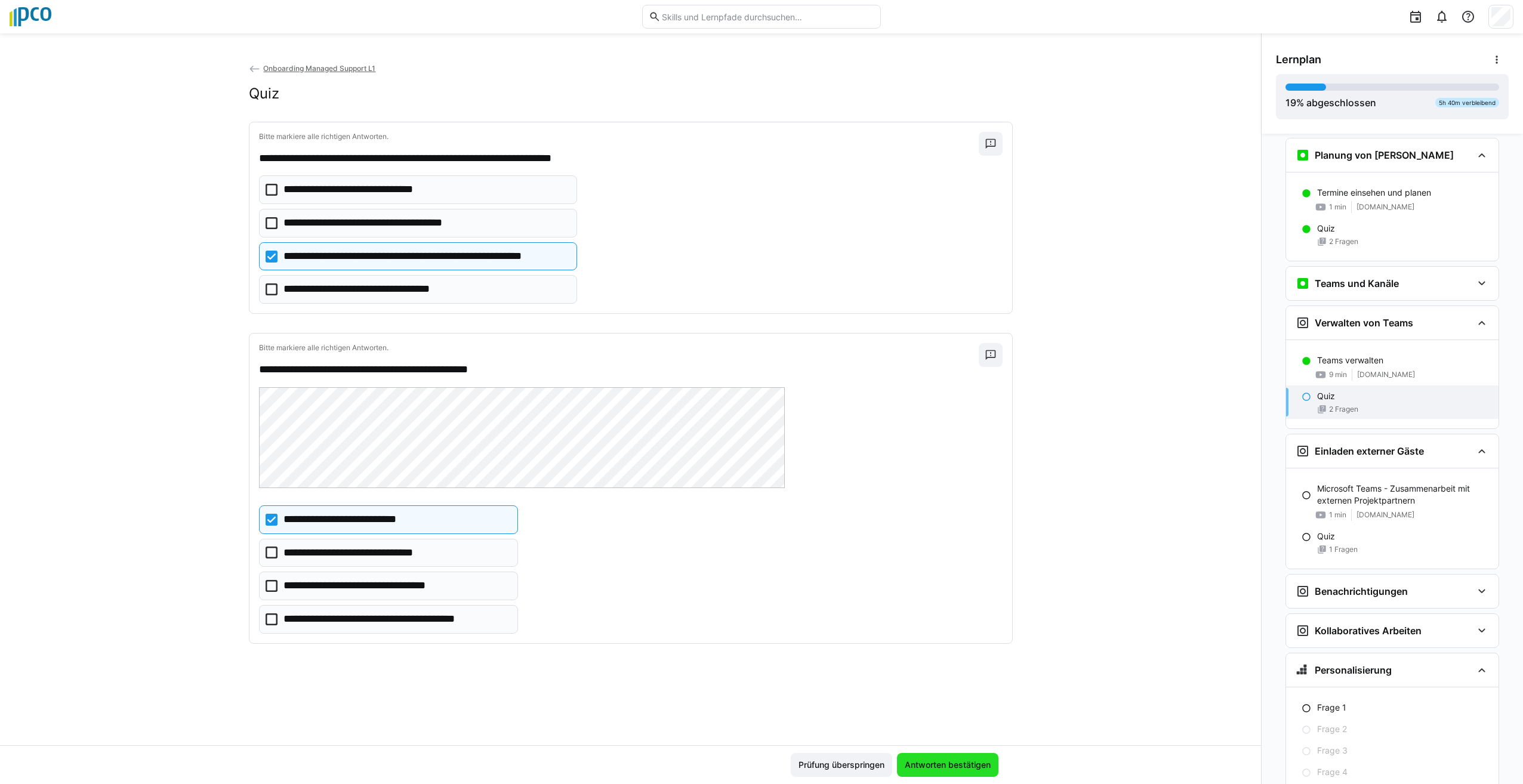
click at [924, 768] on span "Antworten bestätigen" at bounding box center [948, 765] width 90 height 12
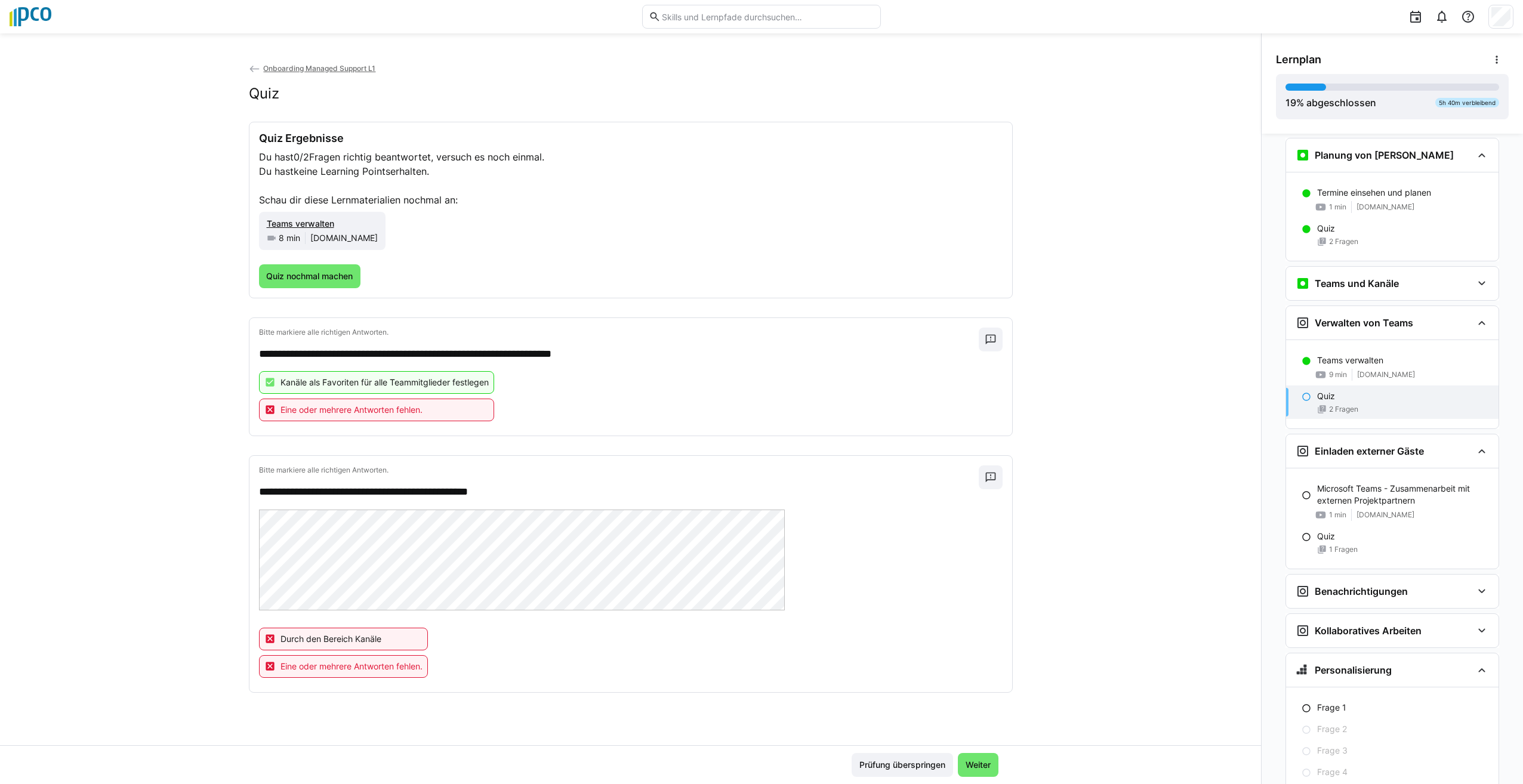
click at [264, 408] on eds-icon at bounding box center [270, 410] width 12 height 12
click at [309, 263] on div "Quiz Ergebnisse Du hast 0/2 Fragen richtig beantwortet, versuch es noch einmal.…" at bounding box center [630, 210] width 744 height 156
click at [299, 274] on span "Quiz nochmal machen" at bounding box center [309, 276] width 90 height 12
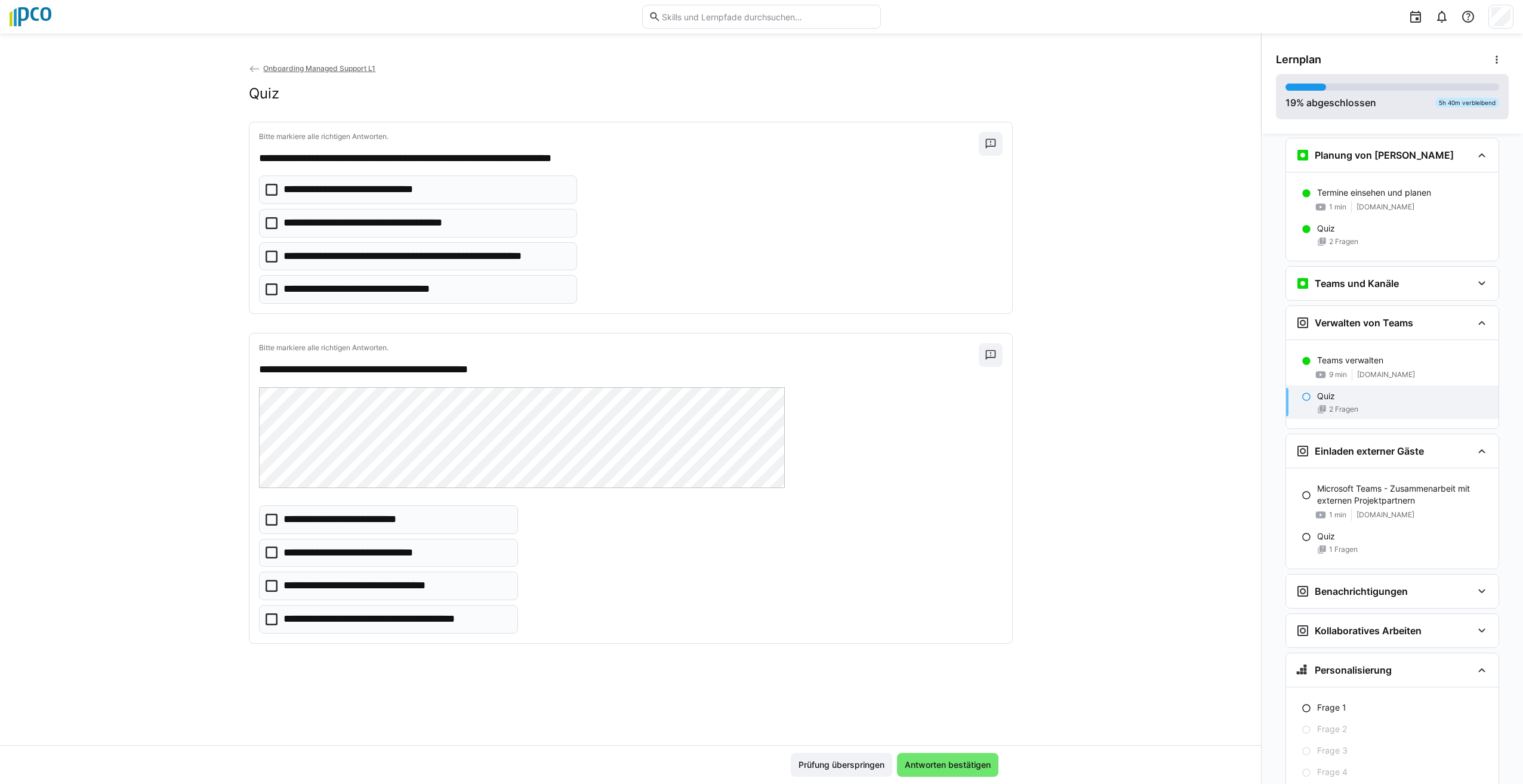
click at [1366, 82] on div "19 % abgeschlossen 5h 40m verbleibend" at bounding box center [1392, 96] width 233 height 45
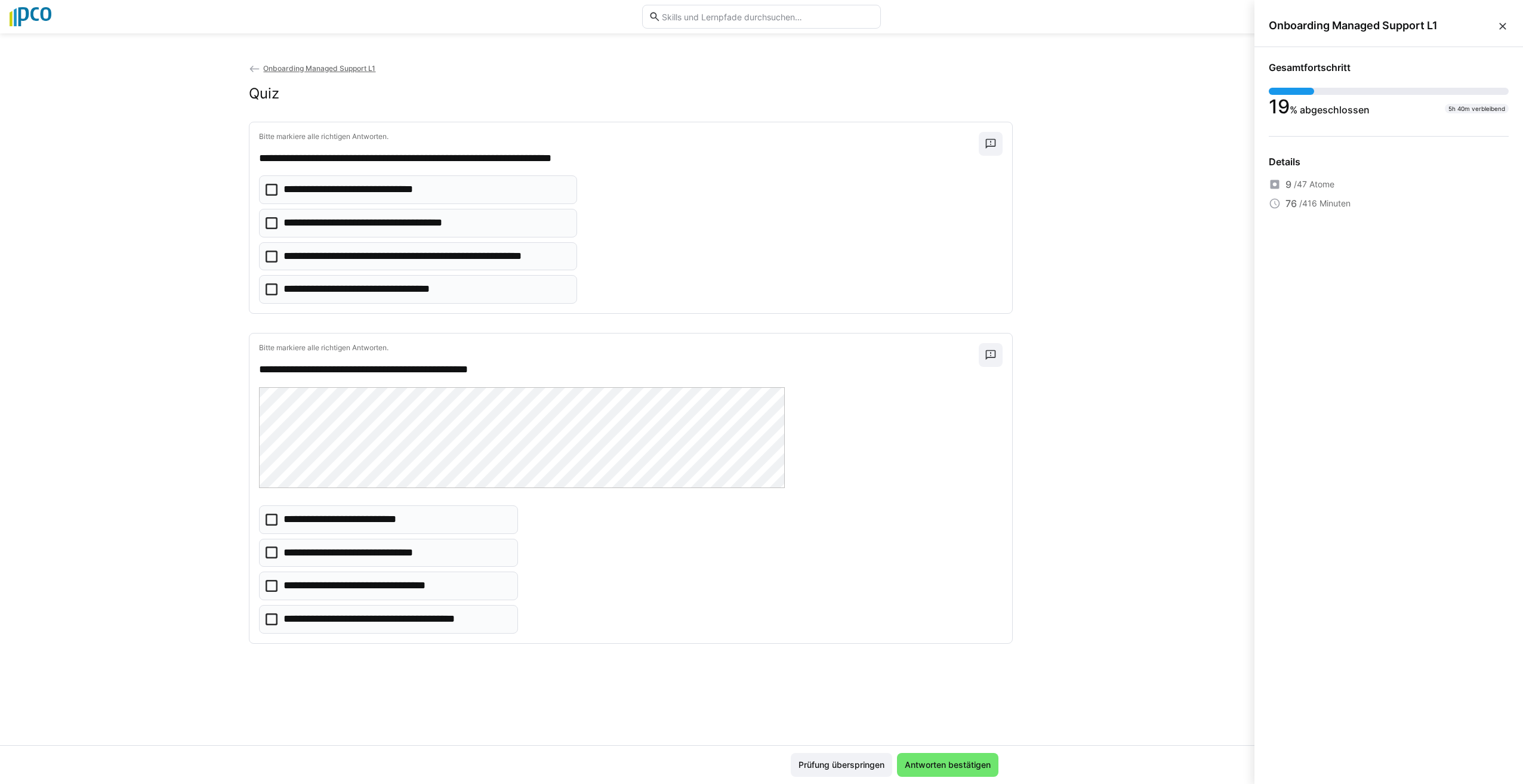
click at [1506, 24] on eds-icon at bounding box center [1503, 26] width 12 height 12
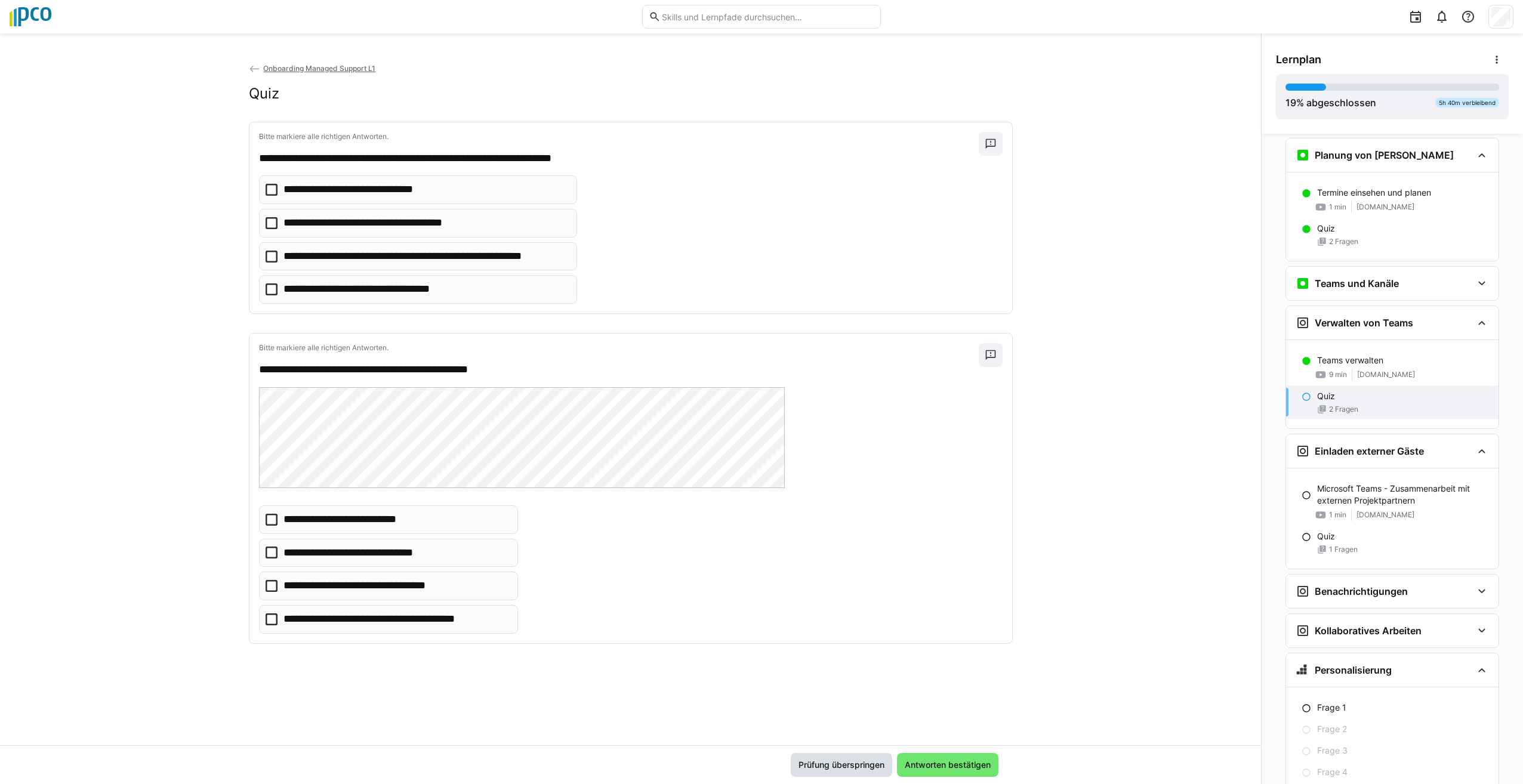
click at [848, 757] on span "Prüfung überspringen" at bounding box center [841, 765] width 101 height 24
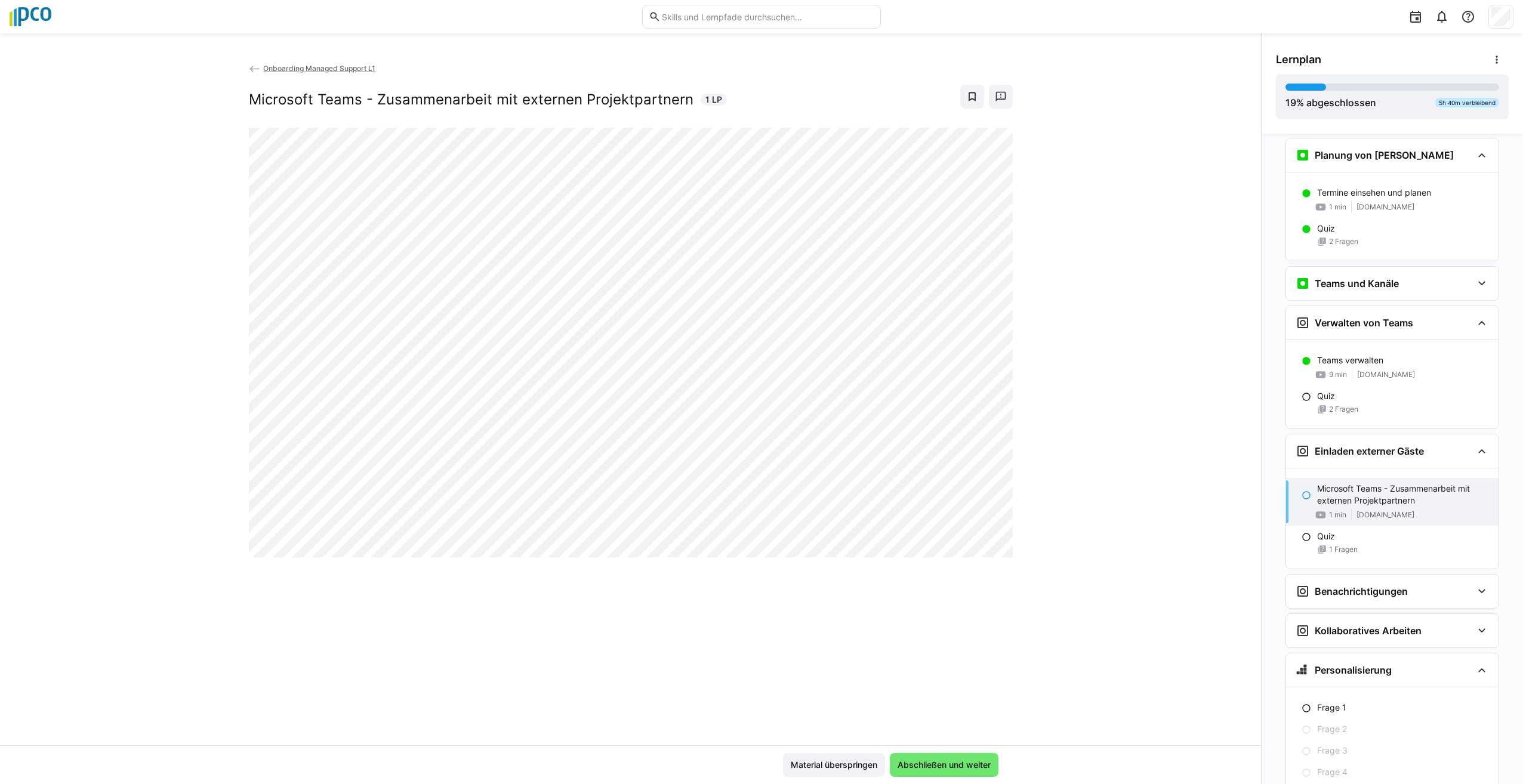
scroll to position [610, 0]
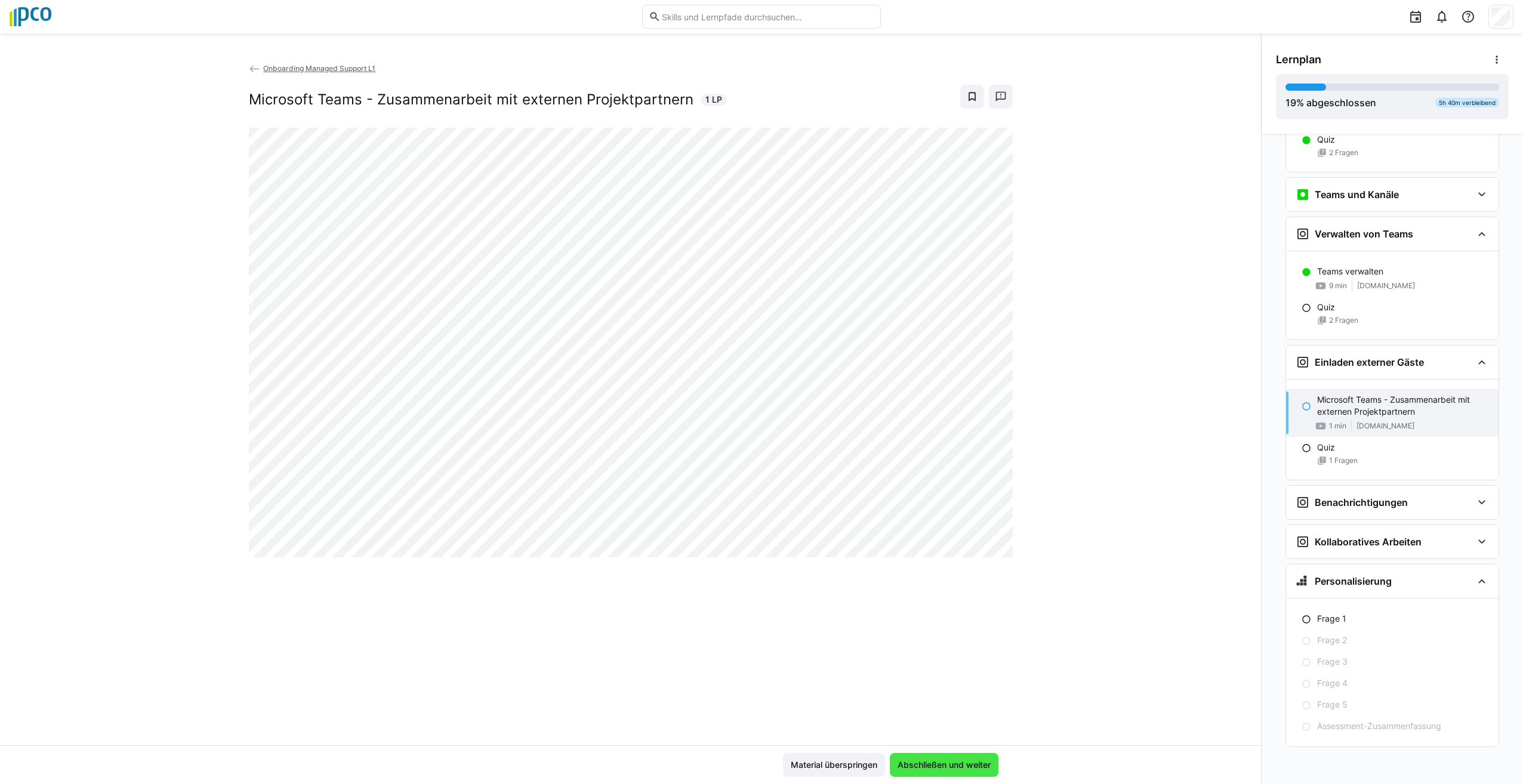
click at [944, 767] on span "Abschließen und weiter" at bounding box center [944, 765] width 97 height 12
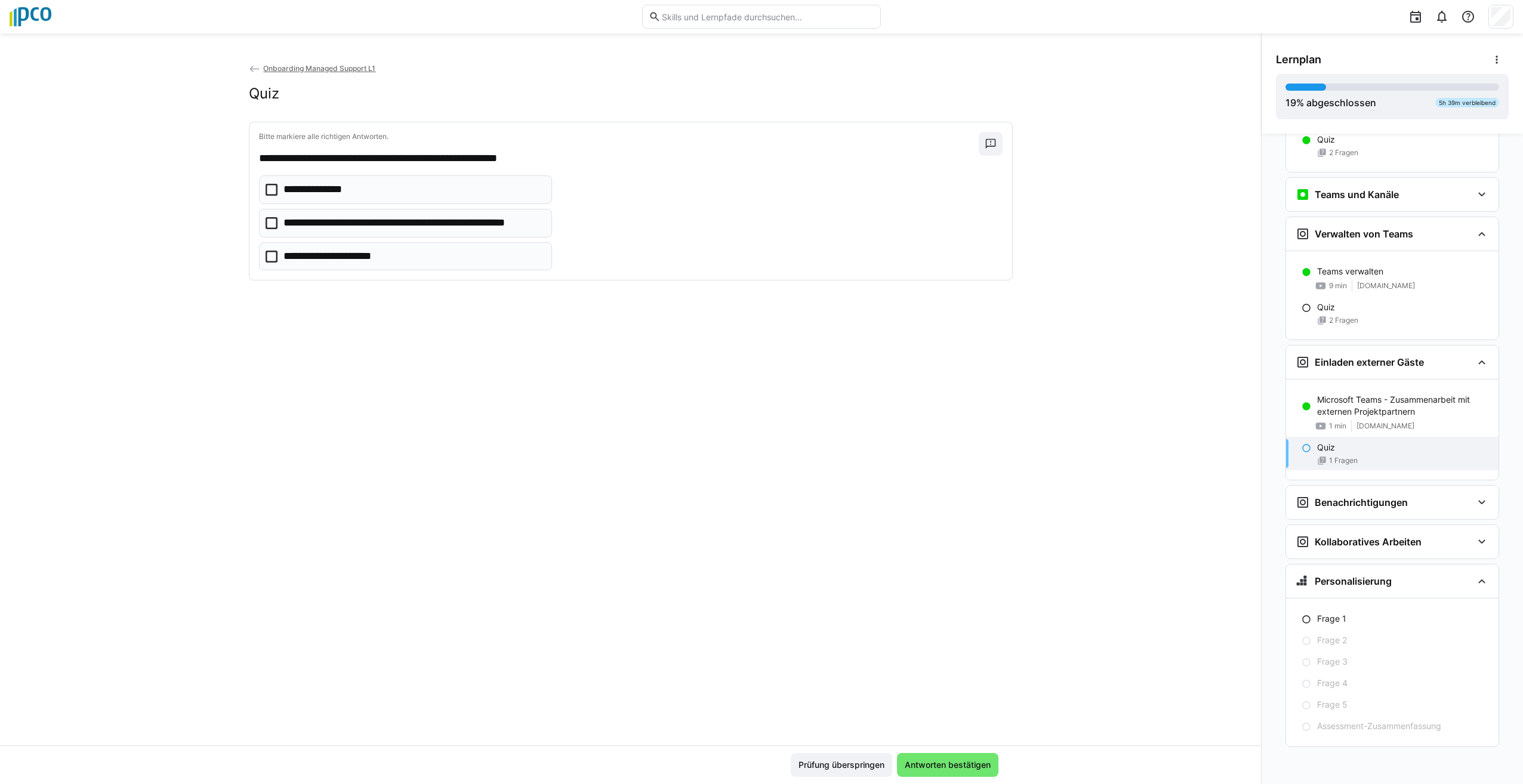
click at [272, 255] on icon at bounding box center [272, 257] width 12 height 12
click at [962, 763] on span "Antworten bestätigen" at bounding box center [948, 765] width 90 height 12
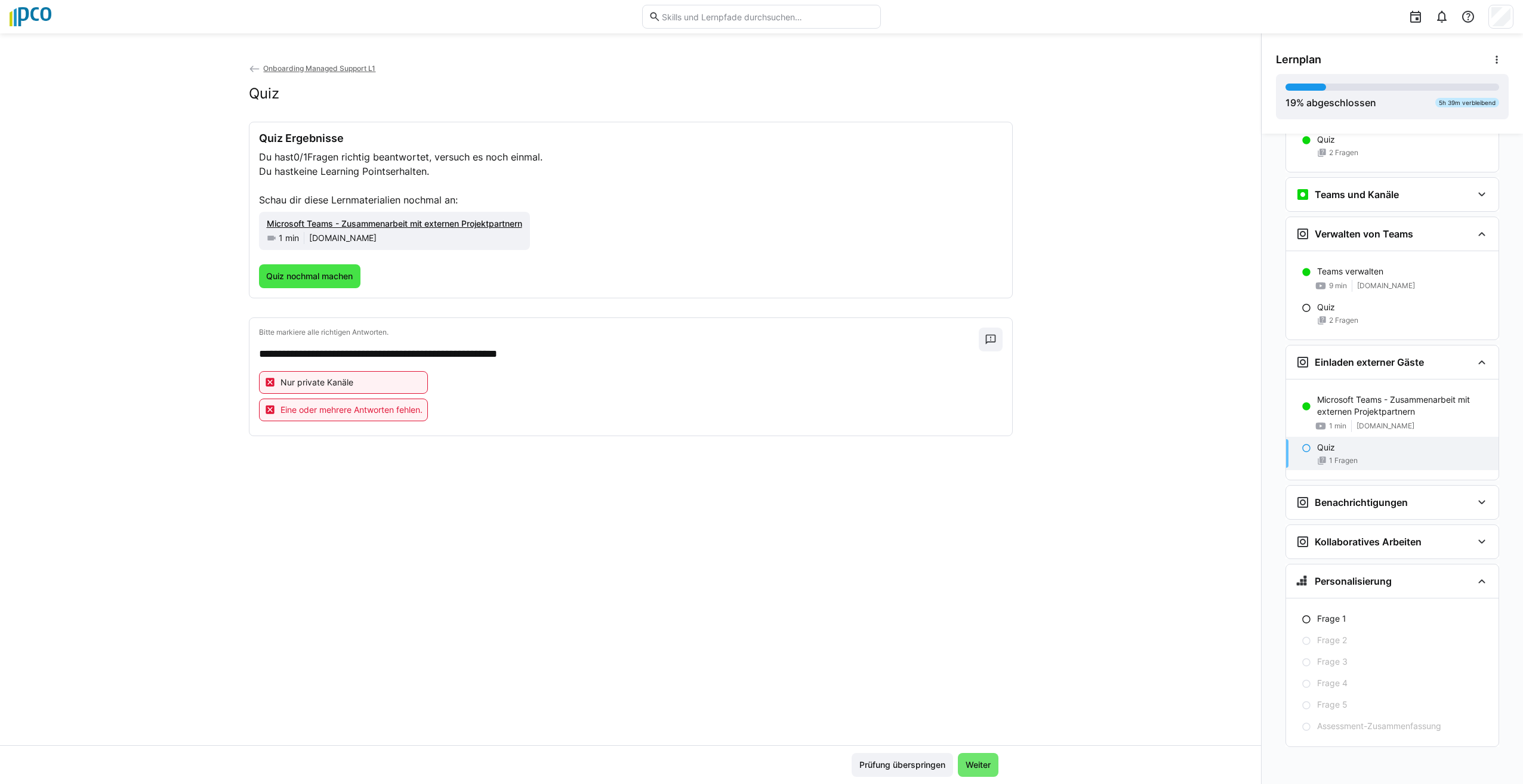
click at [301, 281] on span "Quiz nochmal machen" at bounding box center [309, 276] width 90 height 12
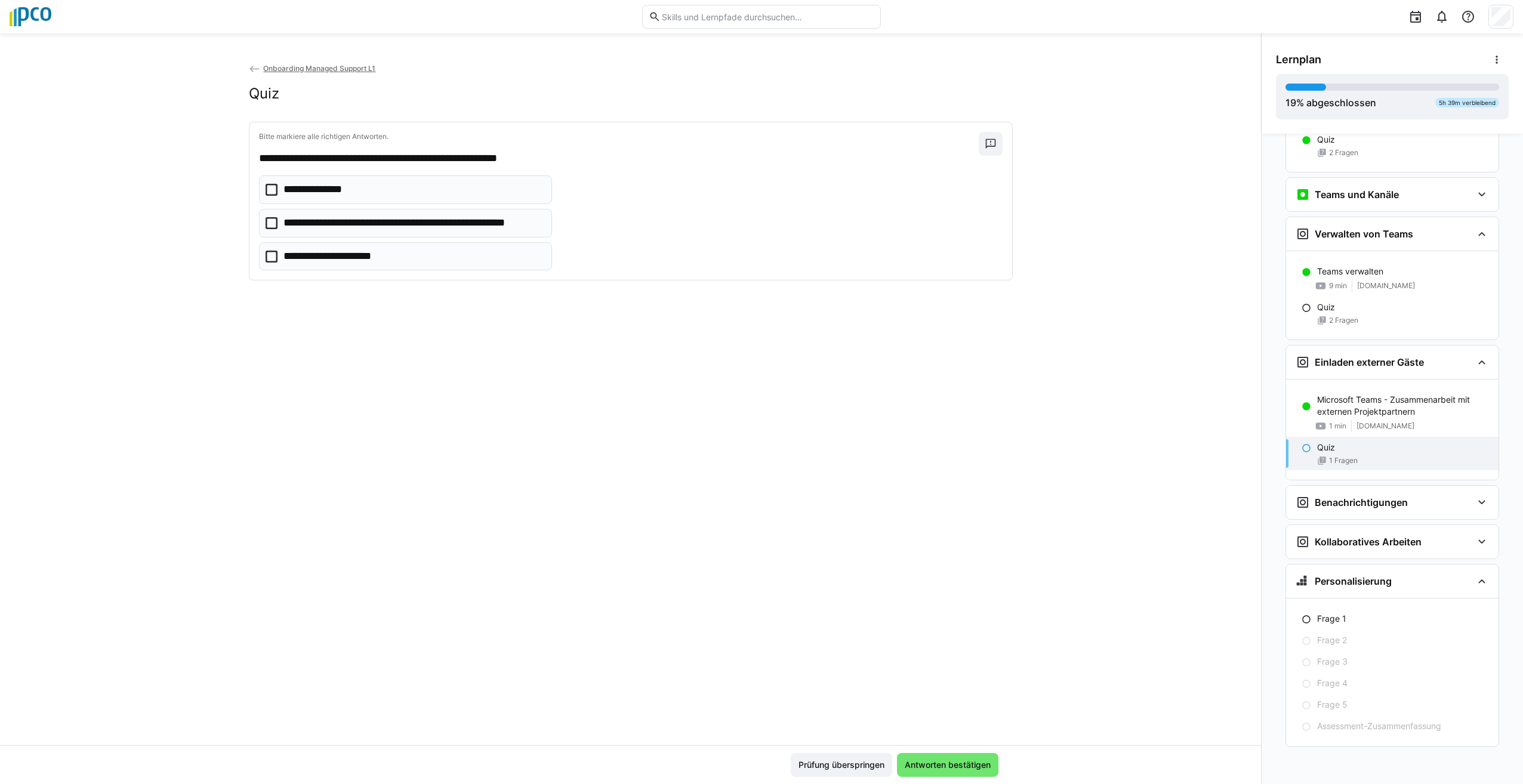
click at [265, 190] on icon at bounding box center [272, 190] width 12 height 12
click at [916, 752] on div "Prüfung überspringen Antworten bestätigen" at bounding box center [630, 765] width 1261 height 39
click at [941, 767] on span "Antworten bestätigen" at bounding box center [948, 765] width 90 height 12
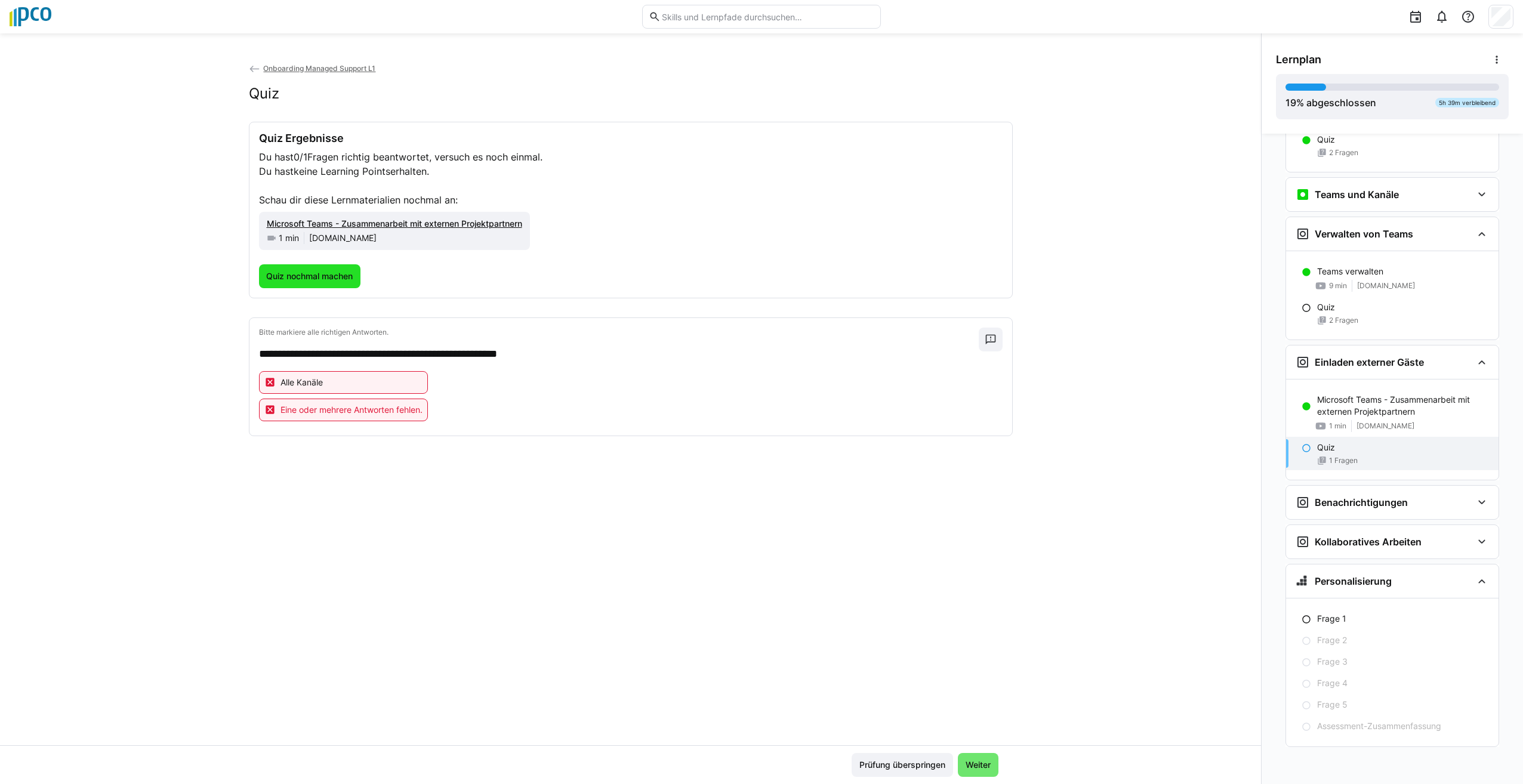
click at [310, 280] on span "Quiz nochmal machen" at bounding box center [309, 276] width 90 height 12
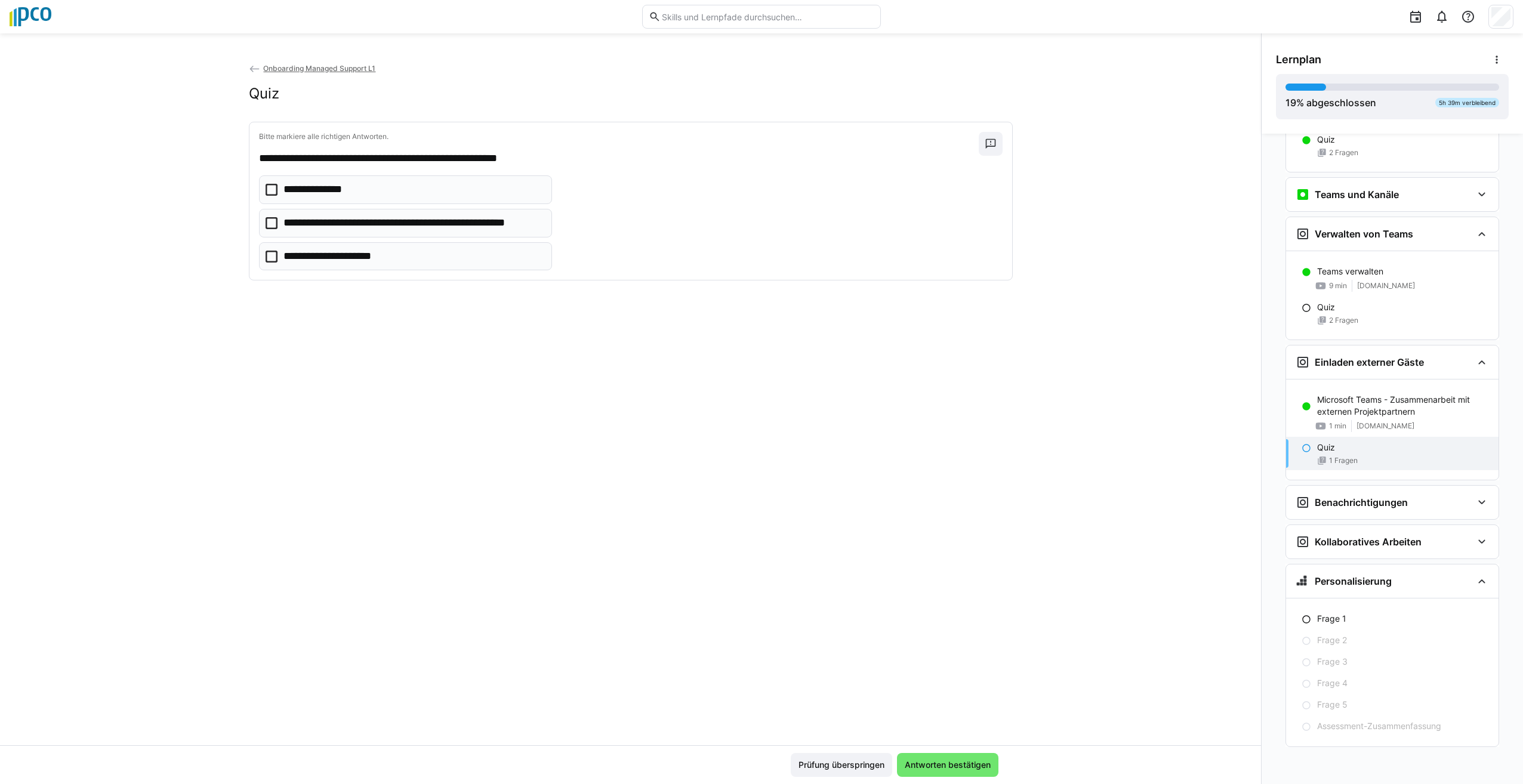
click at [261, 227] on eds-checkbox "**********" at bounding box center [405, 223] width 293 height 28
click at [928, 761] on span "Antworten bestätigen" at bounding box center [948, 765] width 90 height 12
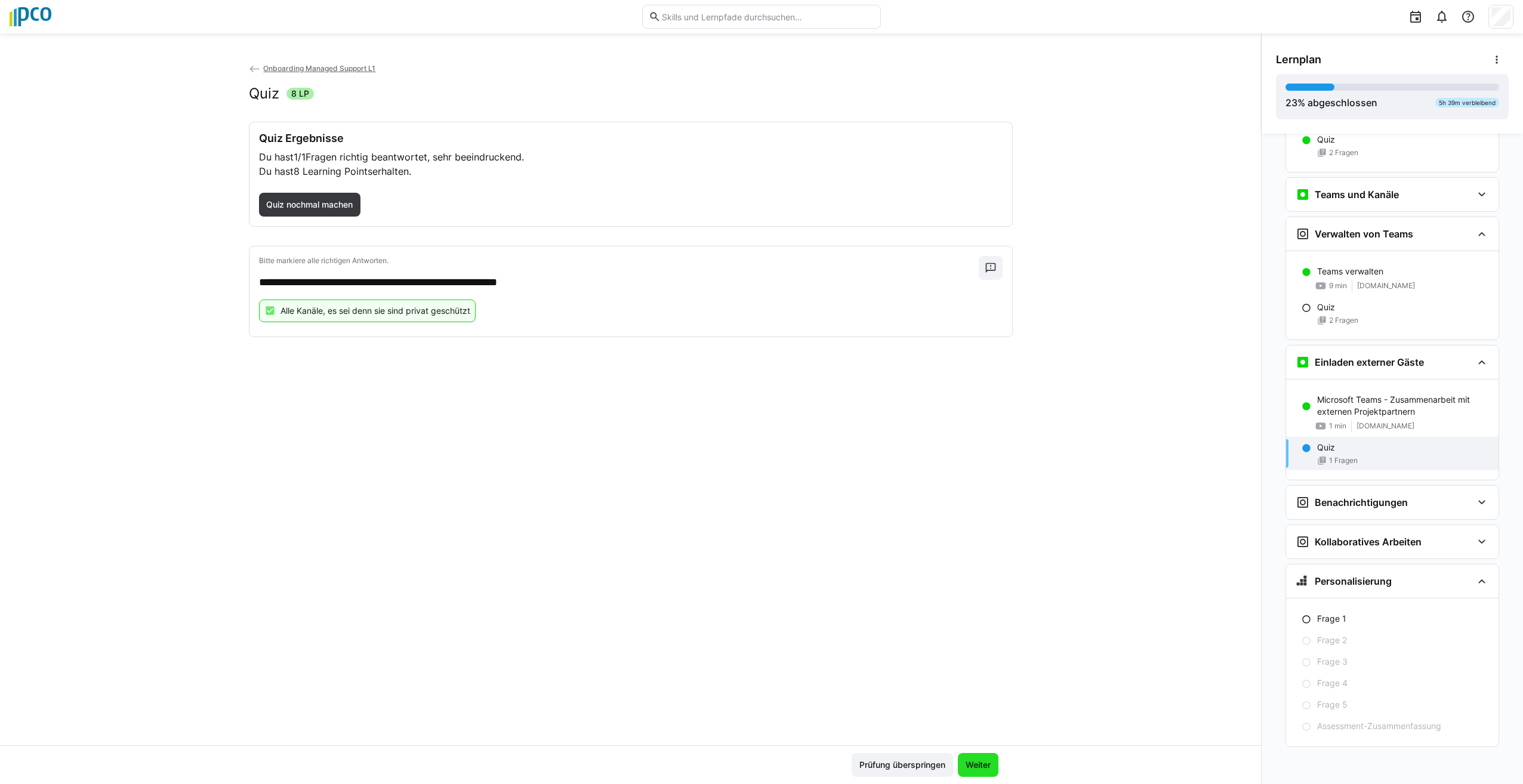
click at [978, 769] on span "Weiter" at bounding box center [978, 765] width 28 height 12
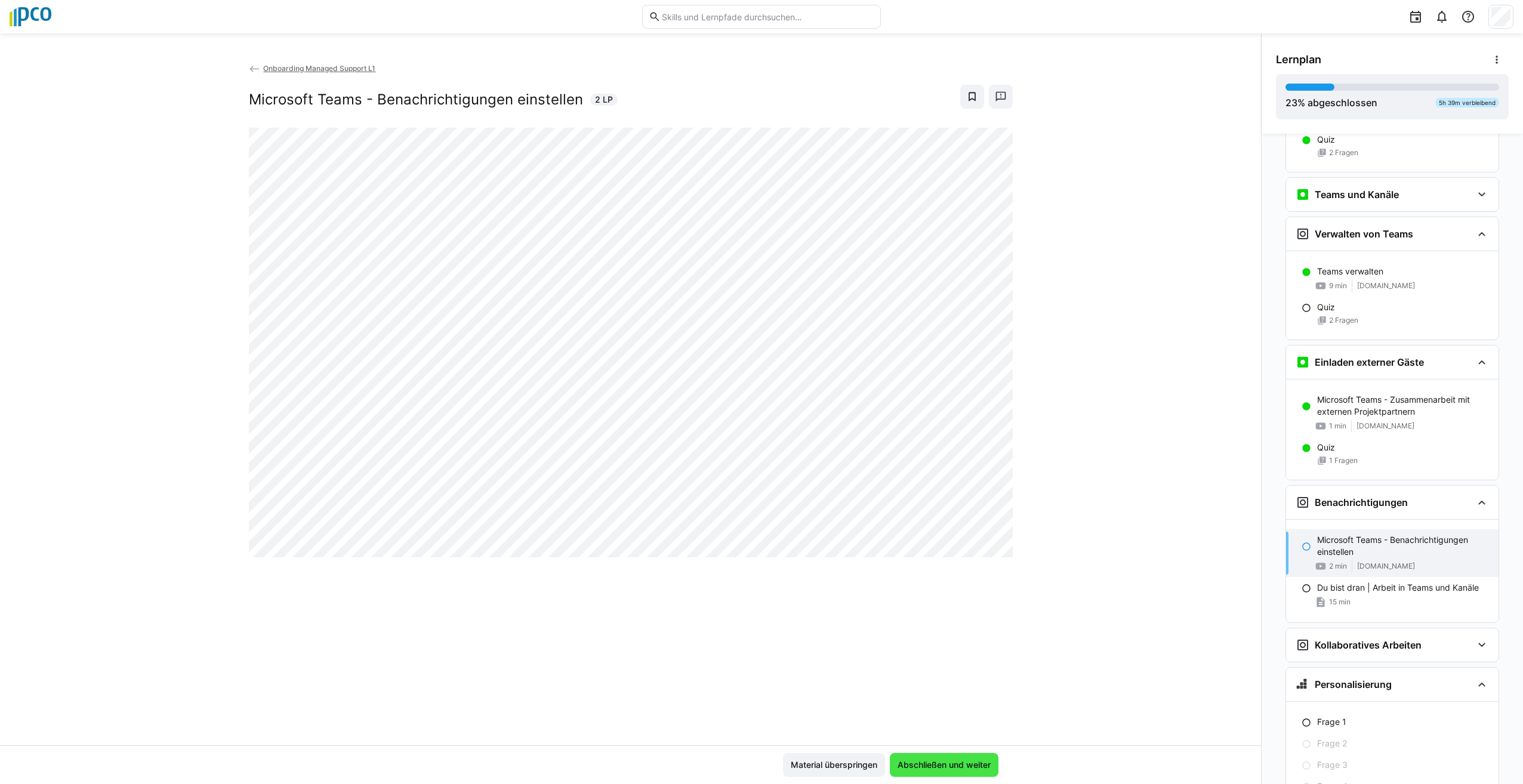
click at [954, 764] on span "Abschließen und weiter" at bounding box center [944, 765] width 97 height 12
